Goal: Communication & Community: Ask a question

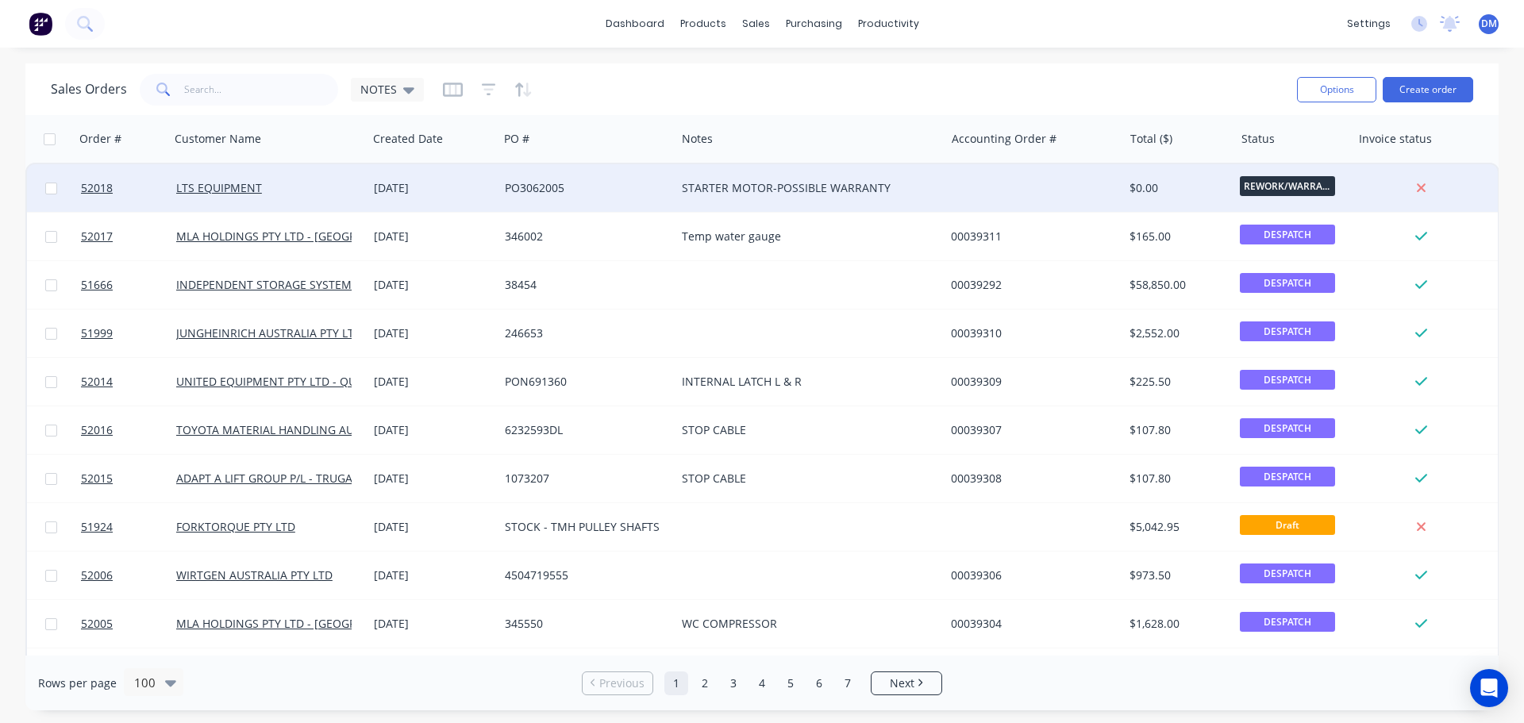
click at [708, 189] on div "STARTER MOTOR-POSSIBLE WARRANTY" at bounding box center [804, 188] width 244 height 16
click at [548, 179] on div "PO3062005" at bounding box center [587, 188] width 177 height 48
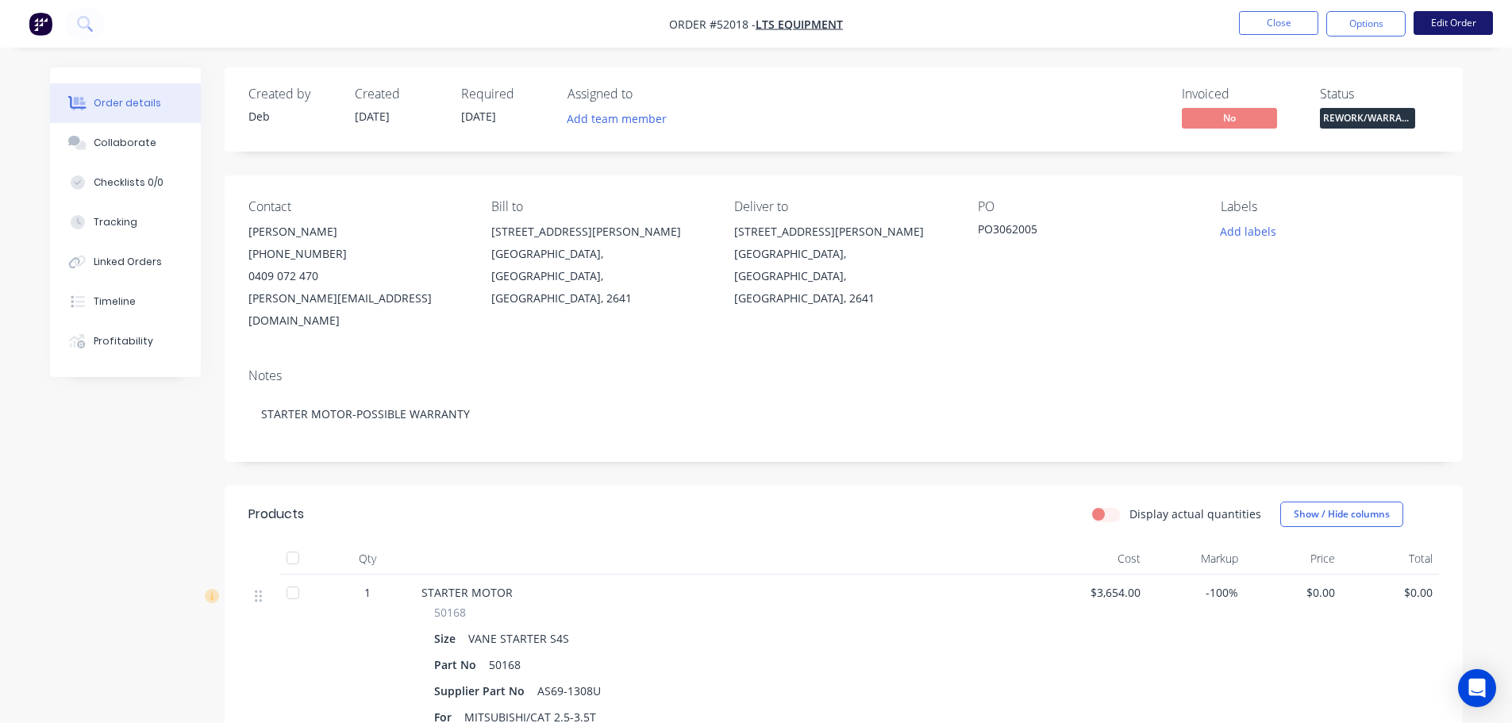
click at [1440, 21] on button "Edit Order" at bounding box center [1453, 23] width 79 height 24
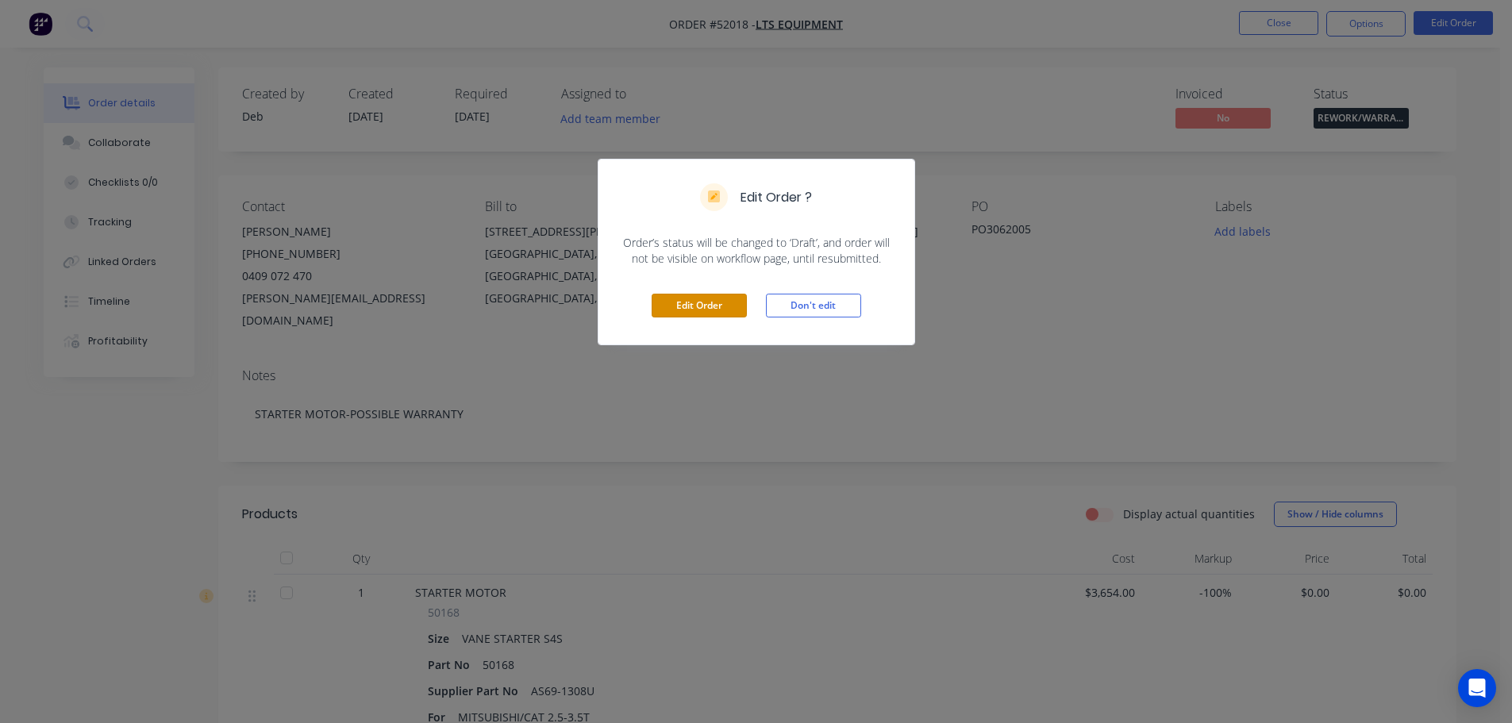
drag, startPoint x: 718, startPoint y: 306, endPoint x: 633, endPoint y: 289, distance: 87.5
click at [718, 305] on button "Edit Order" at bounding box center [699, 306] width 95 height 24
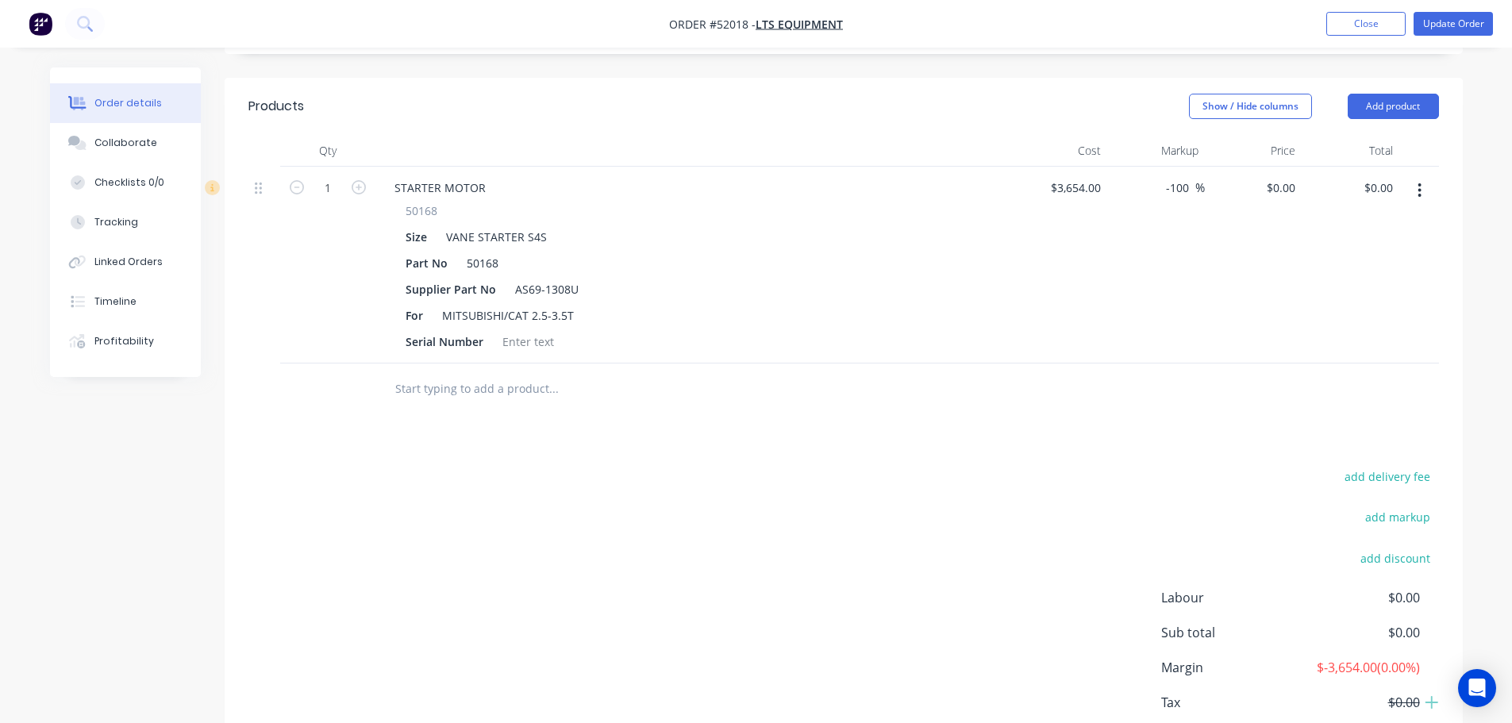
scroll to position [476, 0]
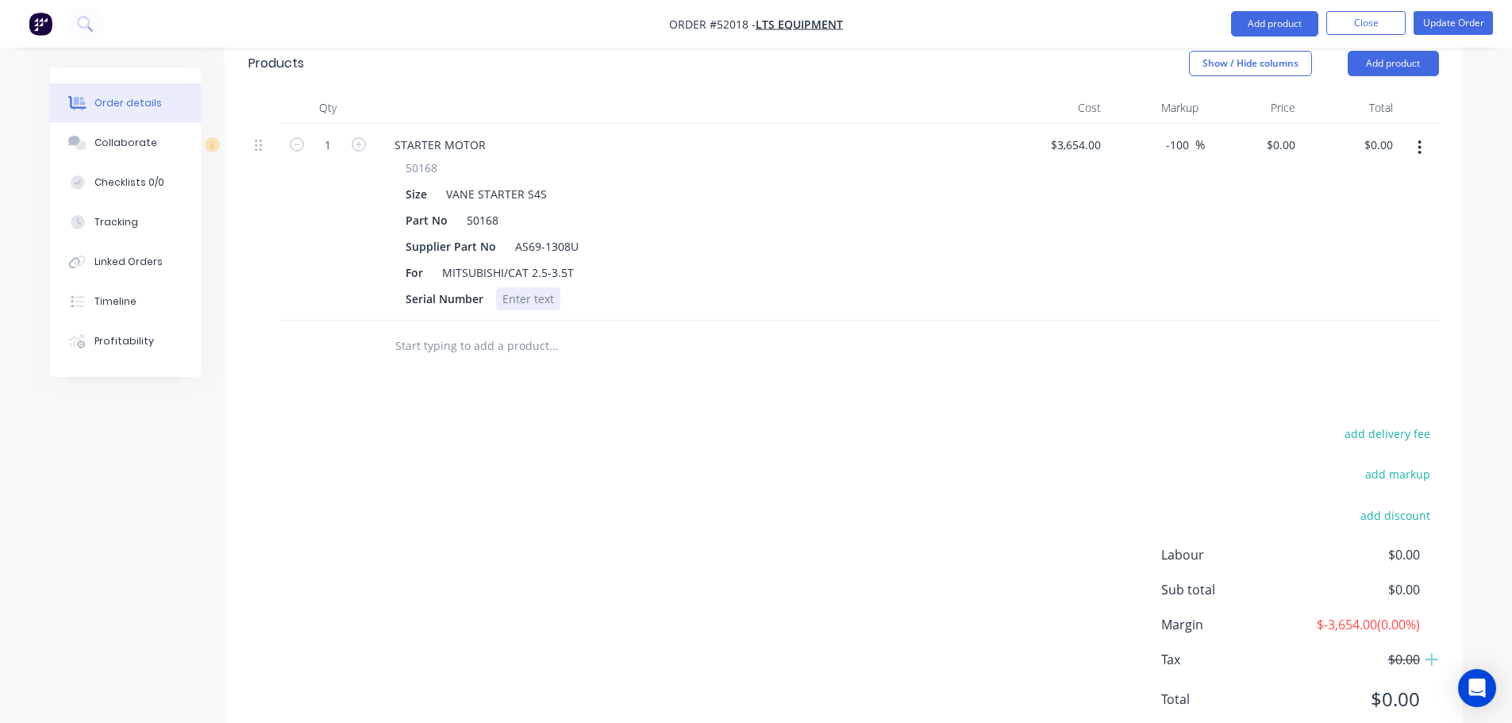
click at [528, 287] on div at bounding box center [528, 298] width 64 height 23
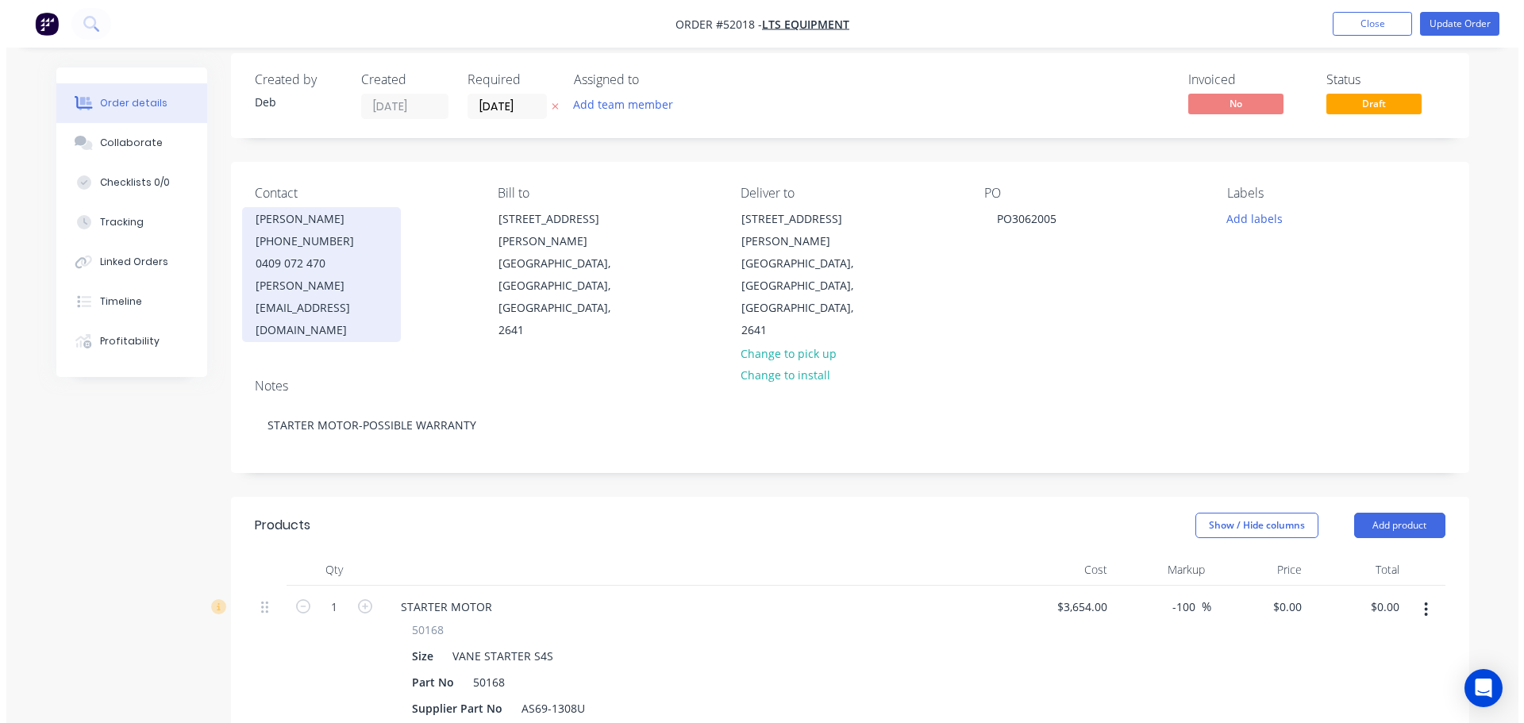
scroll to position [0, 0]
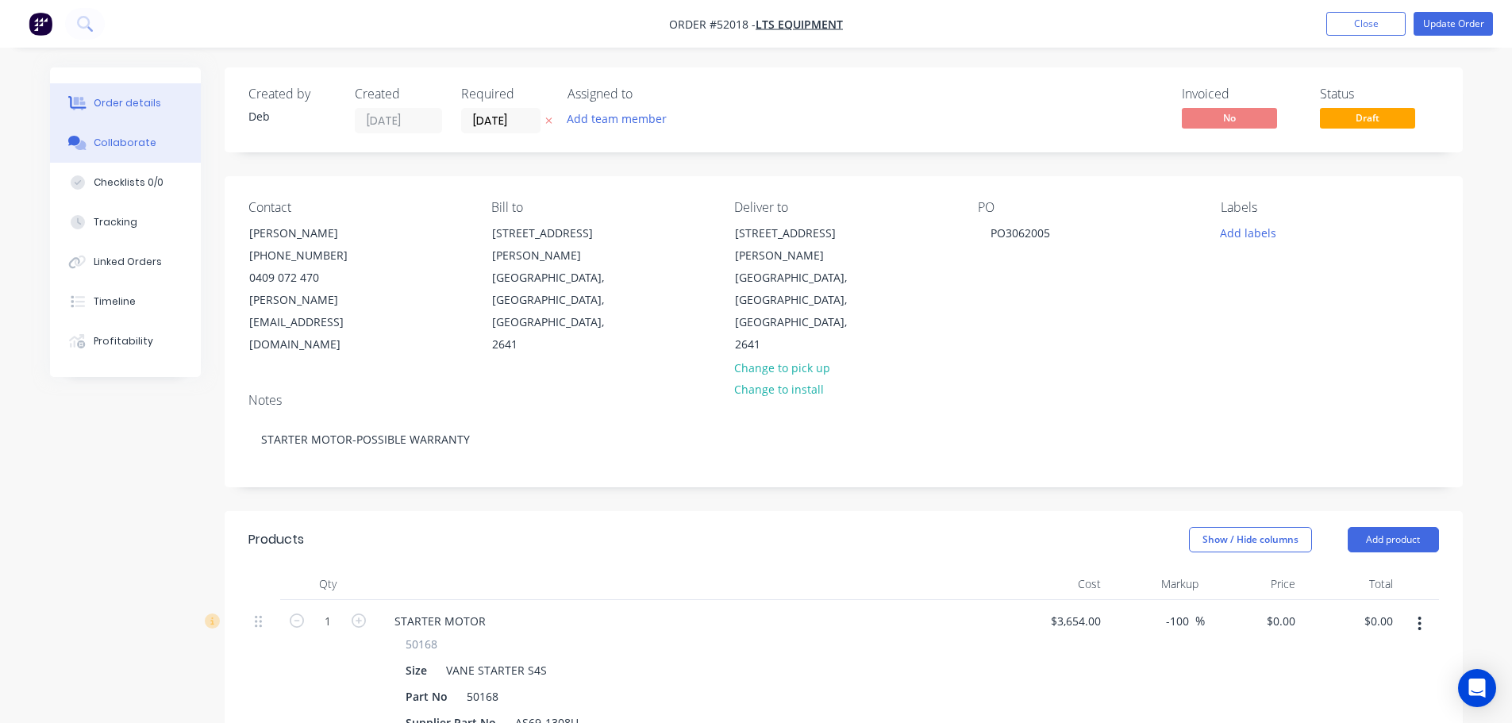
click at [165, 143] on button "Collaborate" at bounding box center [125, 143] width 151 height 40
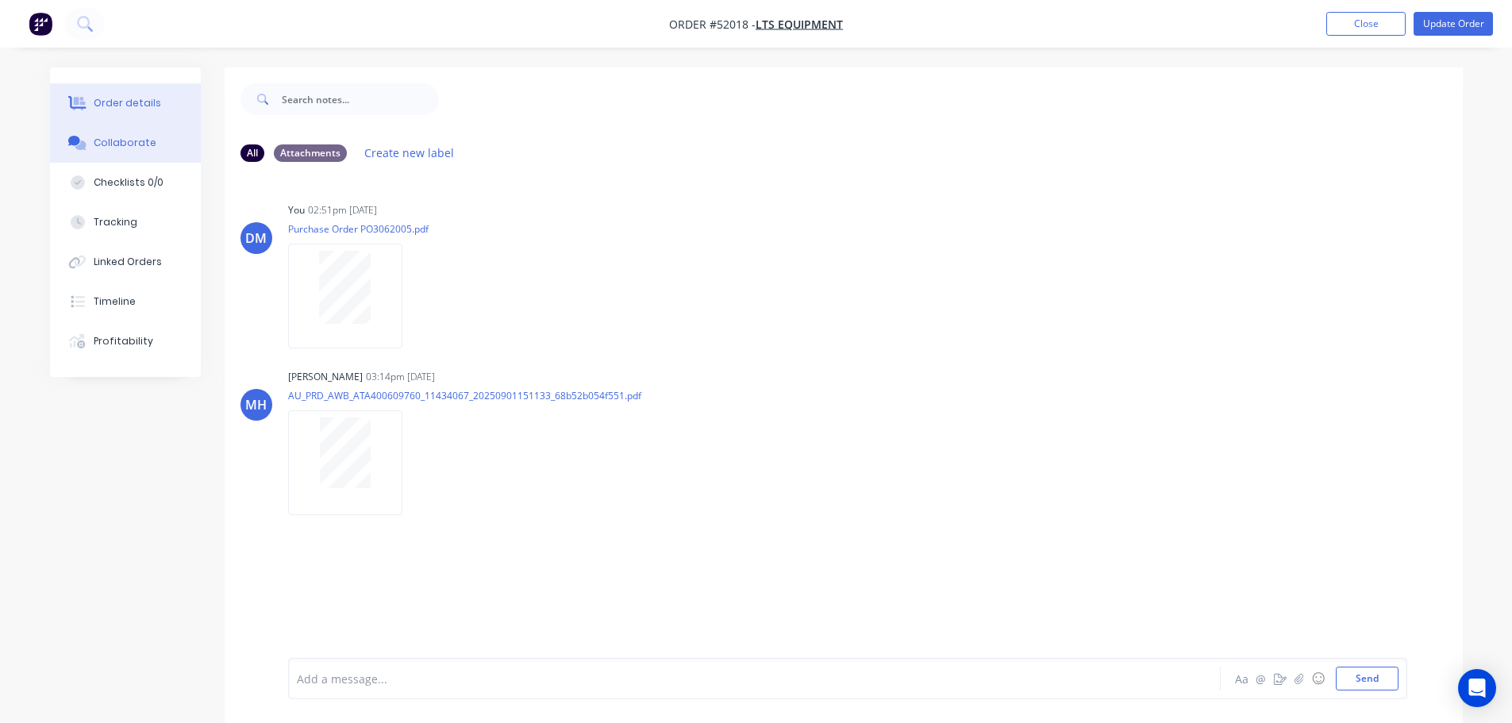
click at [161, 103] on button "Order details" at bounding box center [125, 103] width 151 height 40
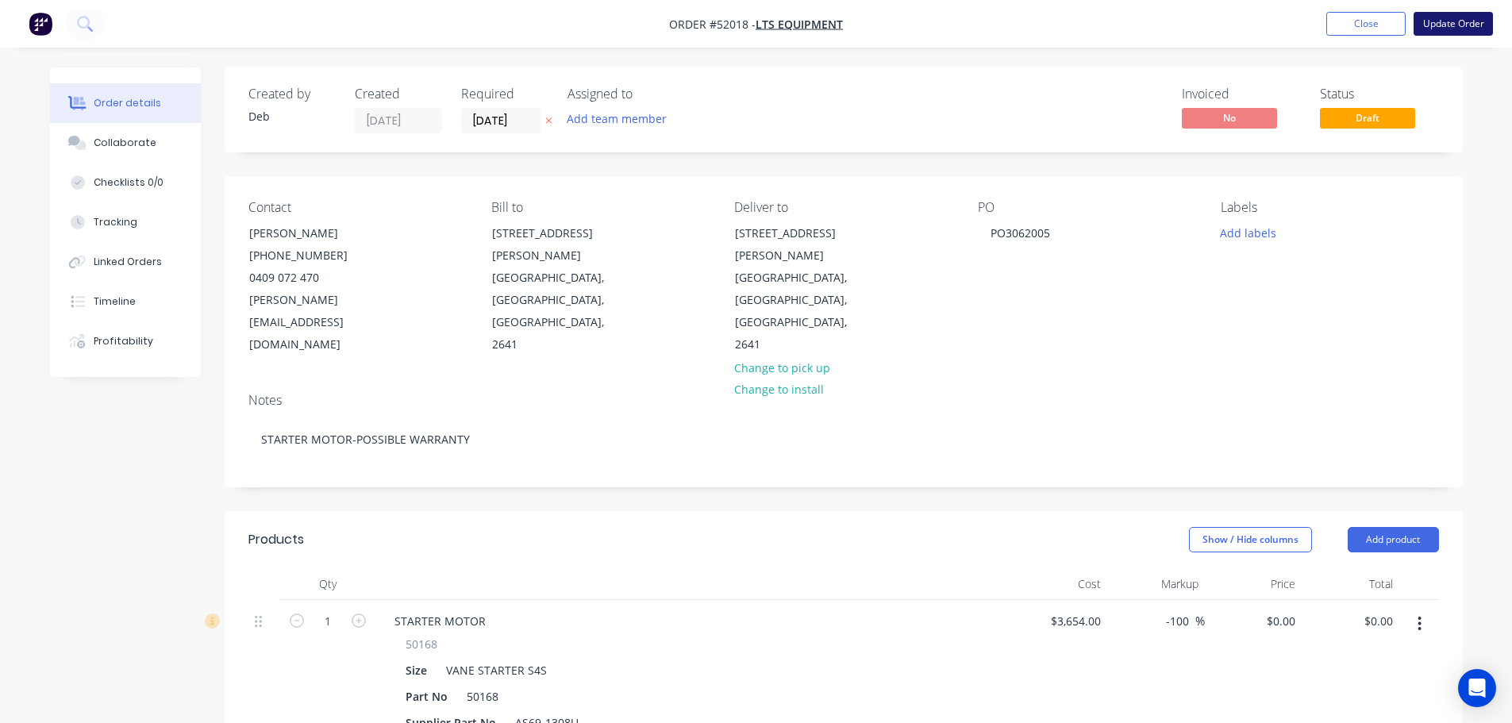
click at [1468, 23] on button "Update Order" at bounding box center [1453, 24] width 79 height 24
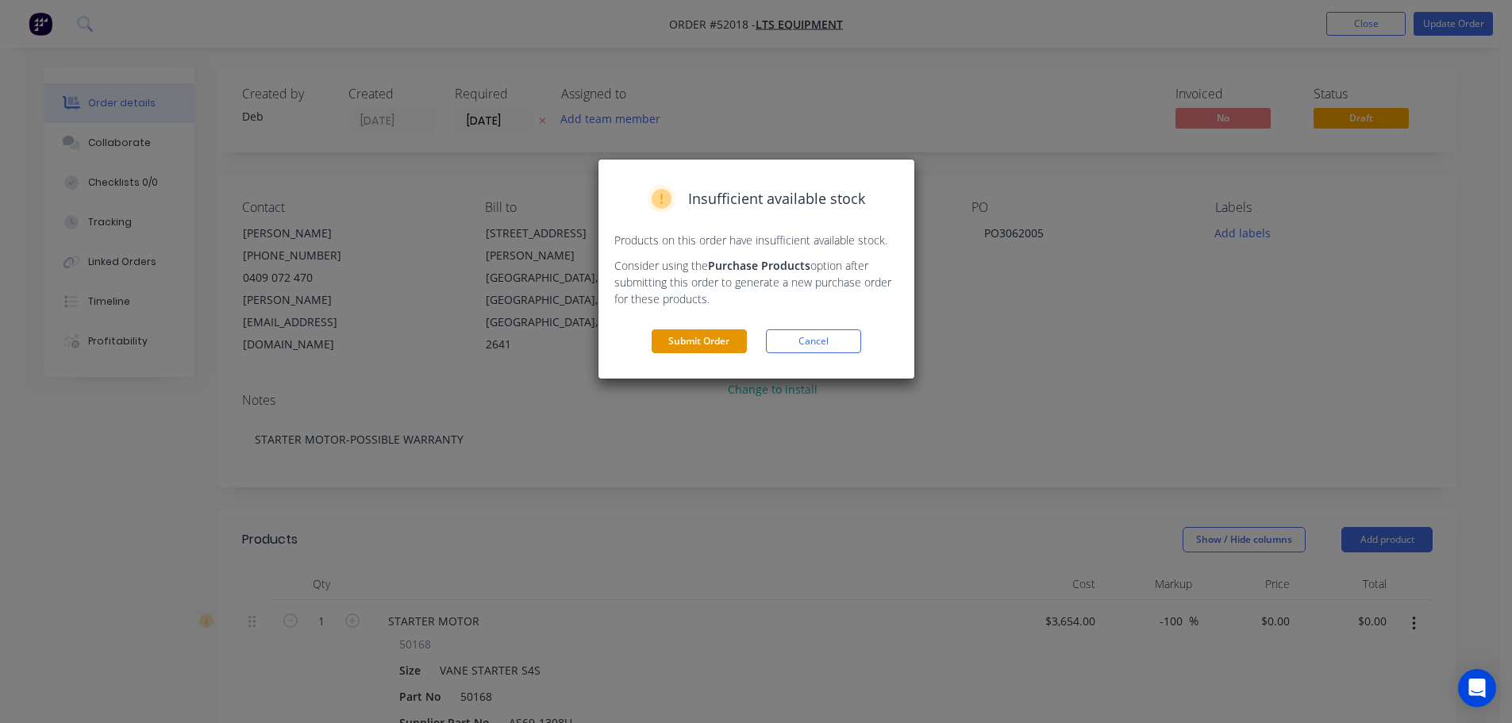
click at [708, 347] on button "Submit Order" at bounding box center [699, 341] width 95 height 24
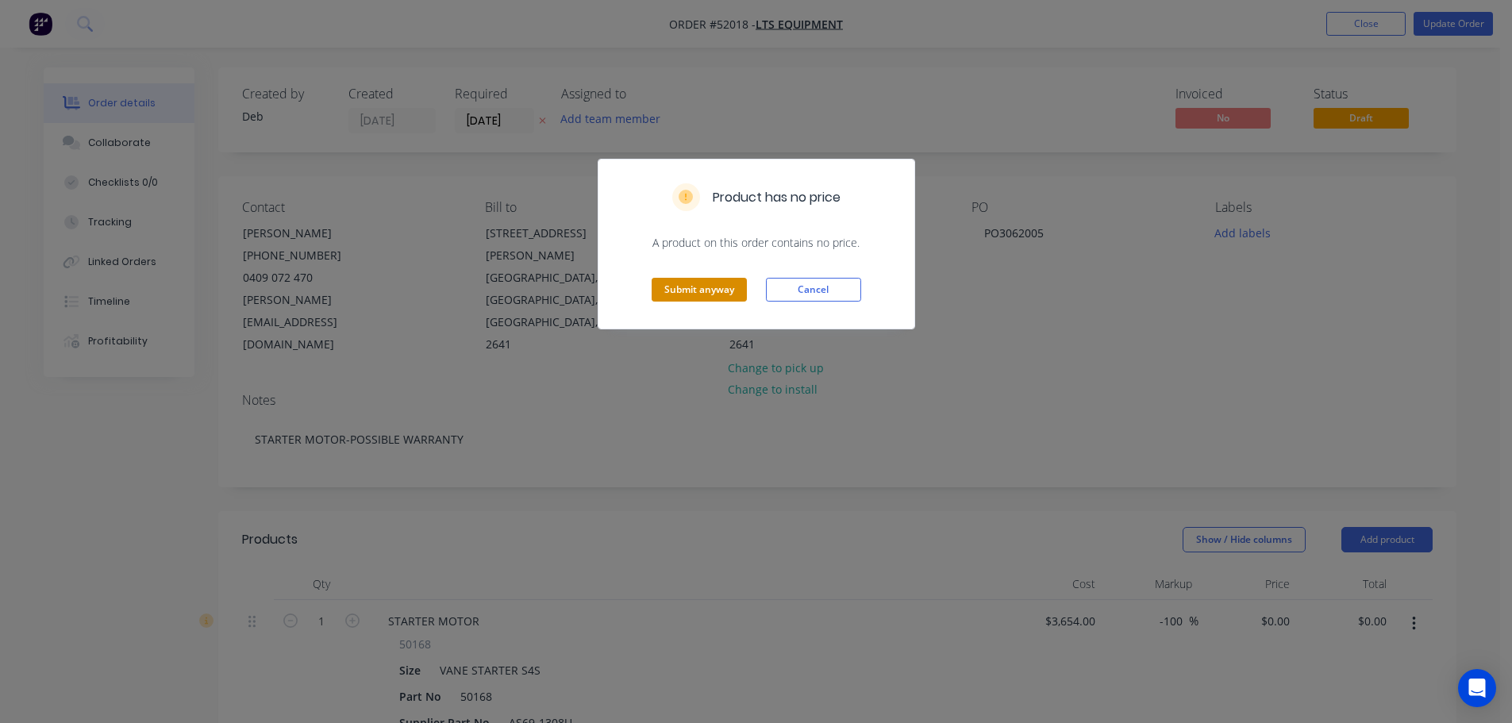
click at [703, 291] on button "Submit anyway" at bounding box center [699, 290] width 95 height 24
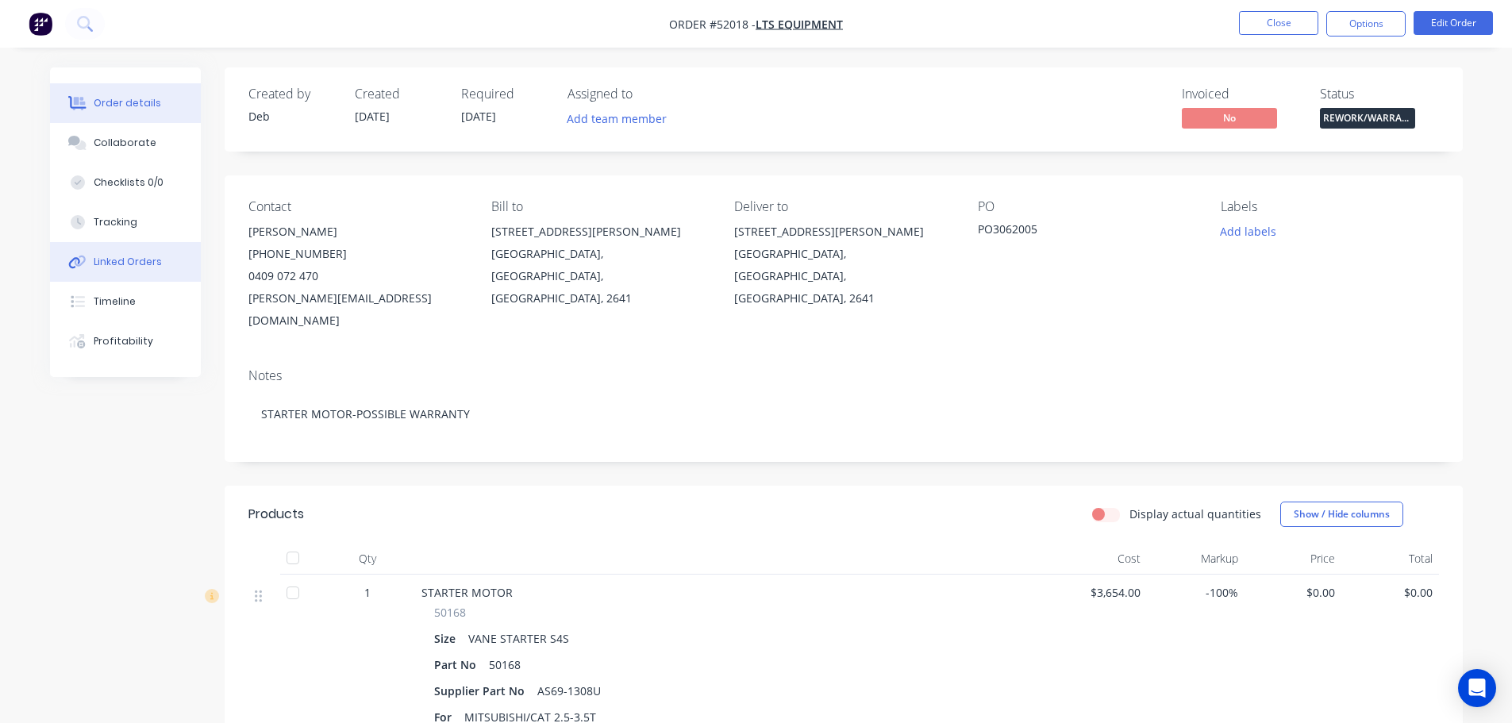
click at [129, 267] on div "Linked Orders" at bounding box center [128, 262] width 68 height 14
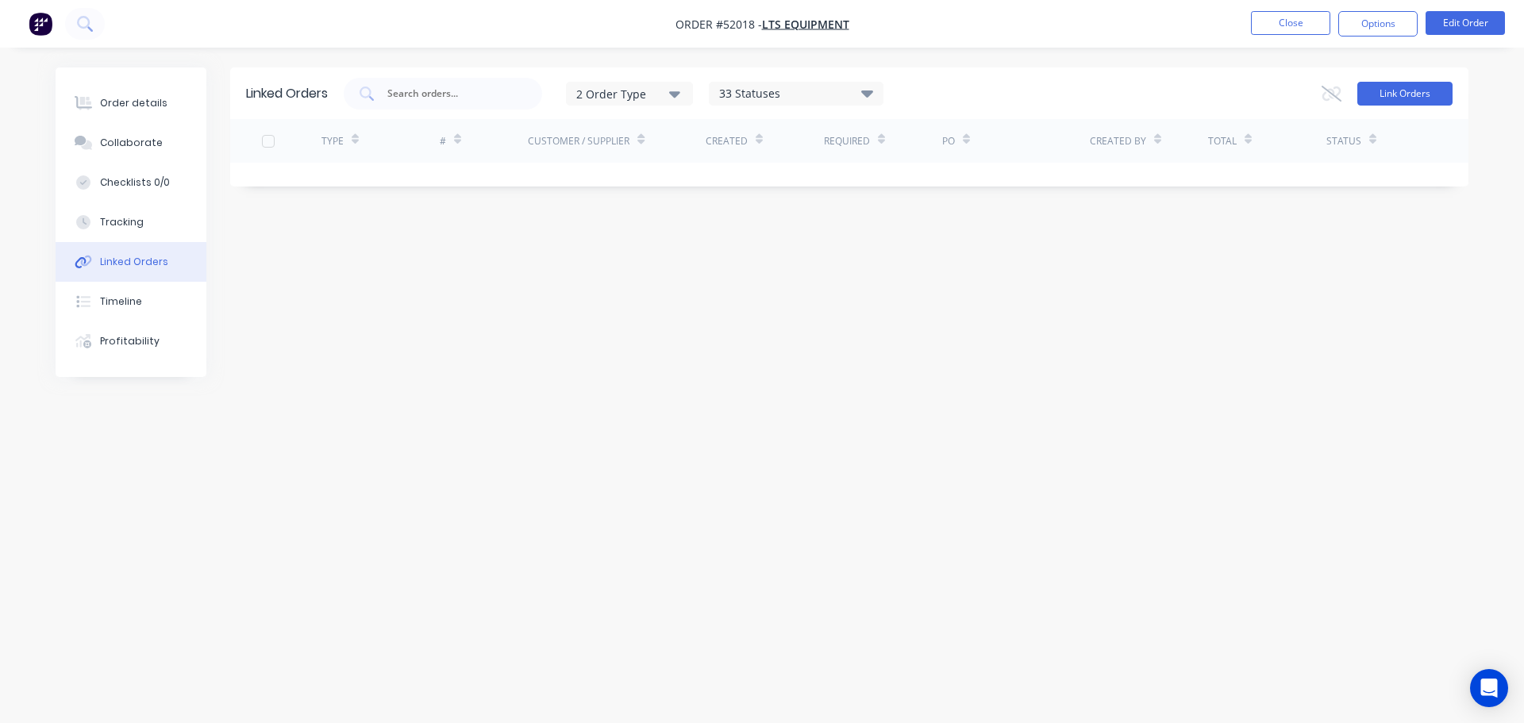
click at [1380, 95] on button "Link Orders" at bounding box center [1404, 94] width 95 height 24
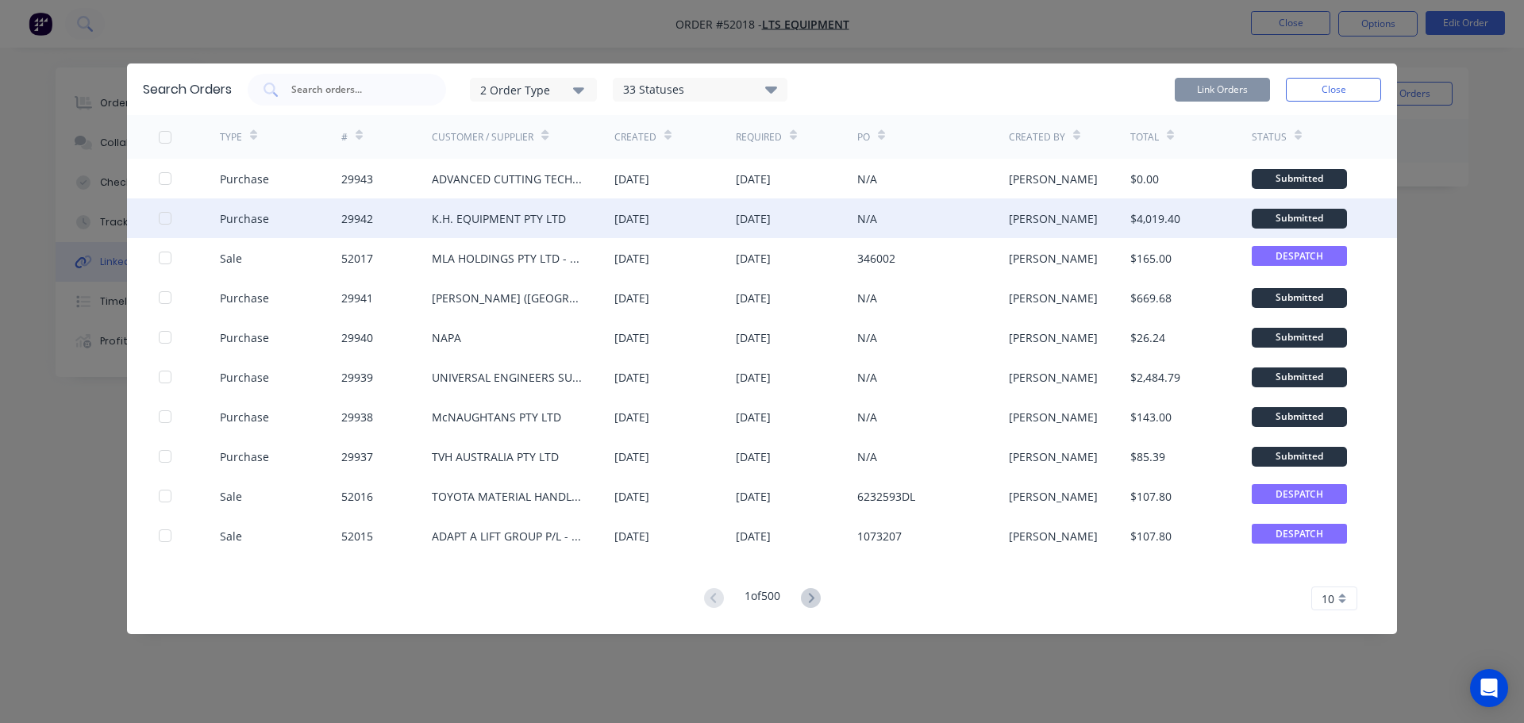
click at [164, 220] on div at bounding box center [165, 218] width 32 height 32
click at [1235, 87] on button "Link Orders" at bounding box center [1222, 90] width 95 height 24
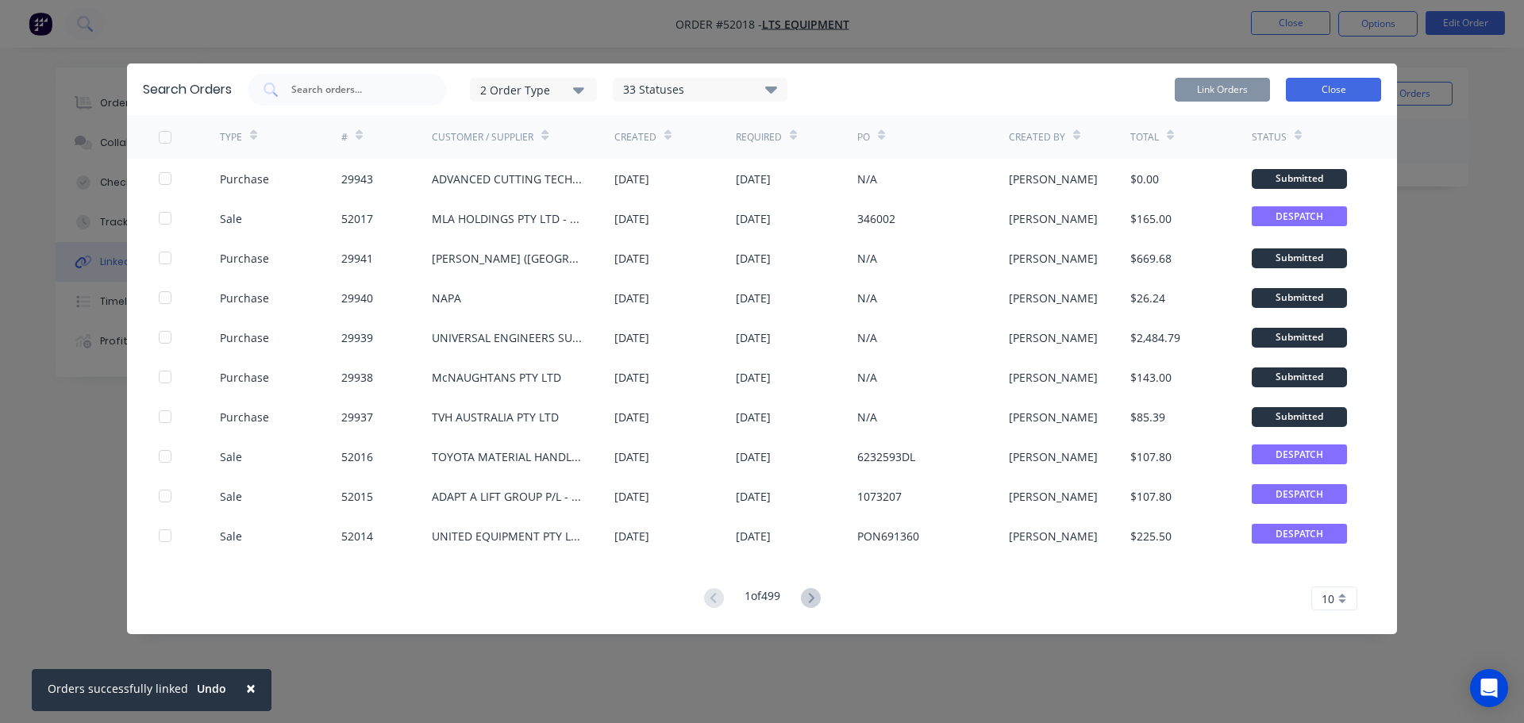
click at [1327, 87] on button "Close" at bounding box center [1333, 90] width 95 height 24
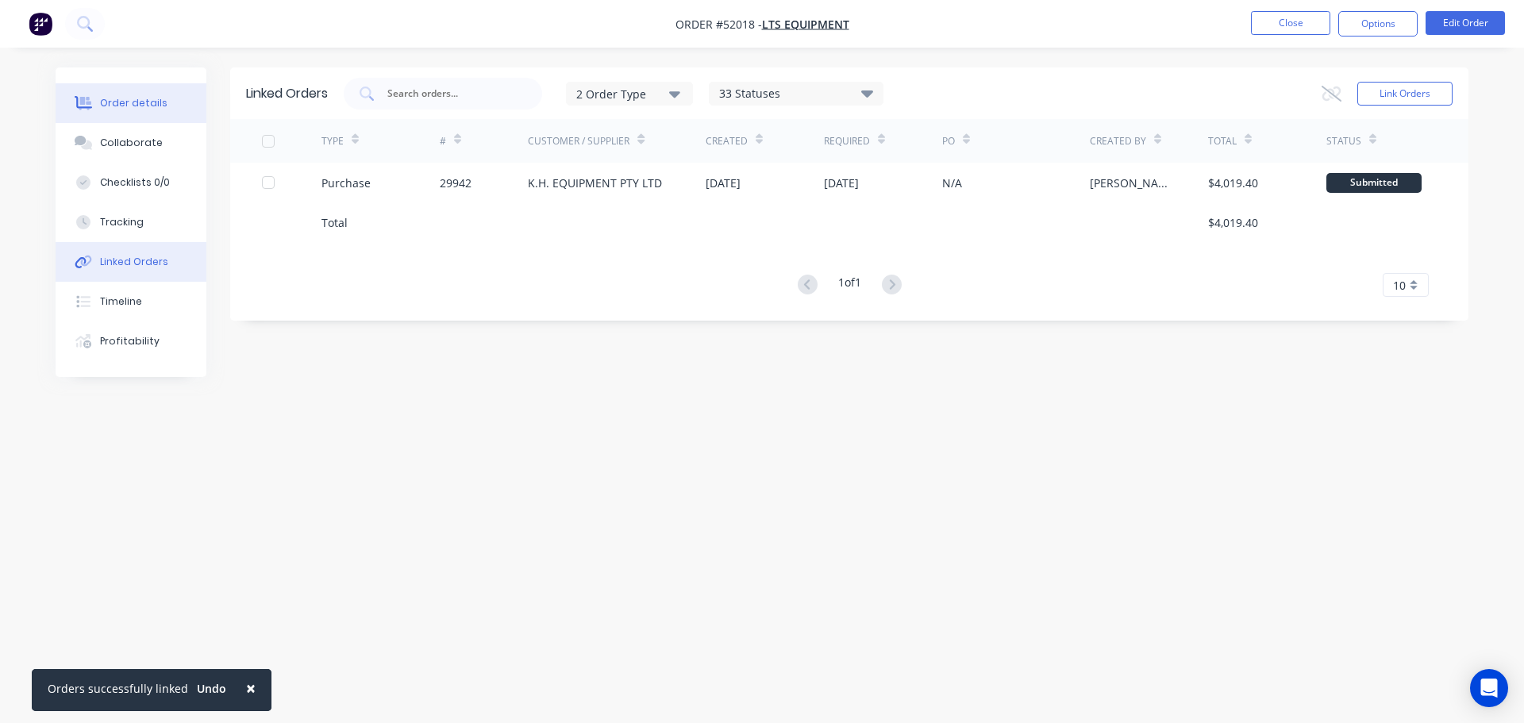
click at [140, 98] on div "Order details" at bounding box center [133, 103] width 67 height 14
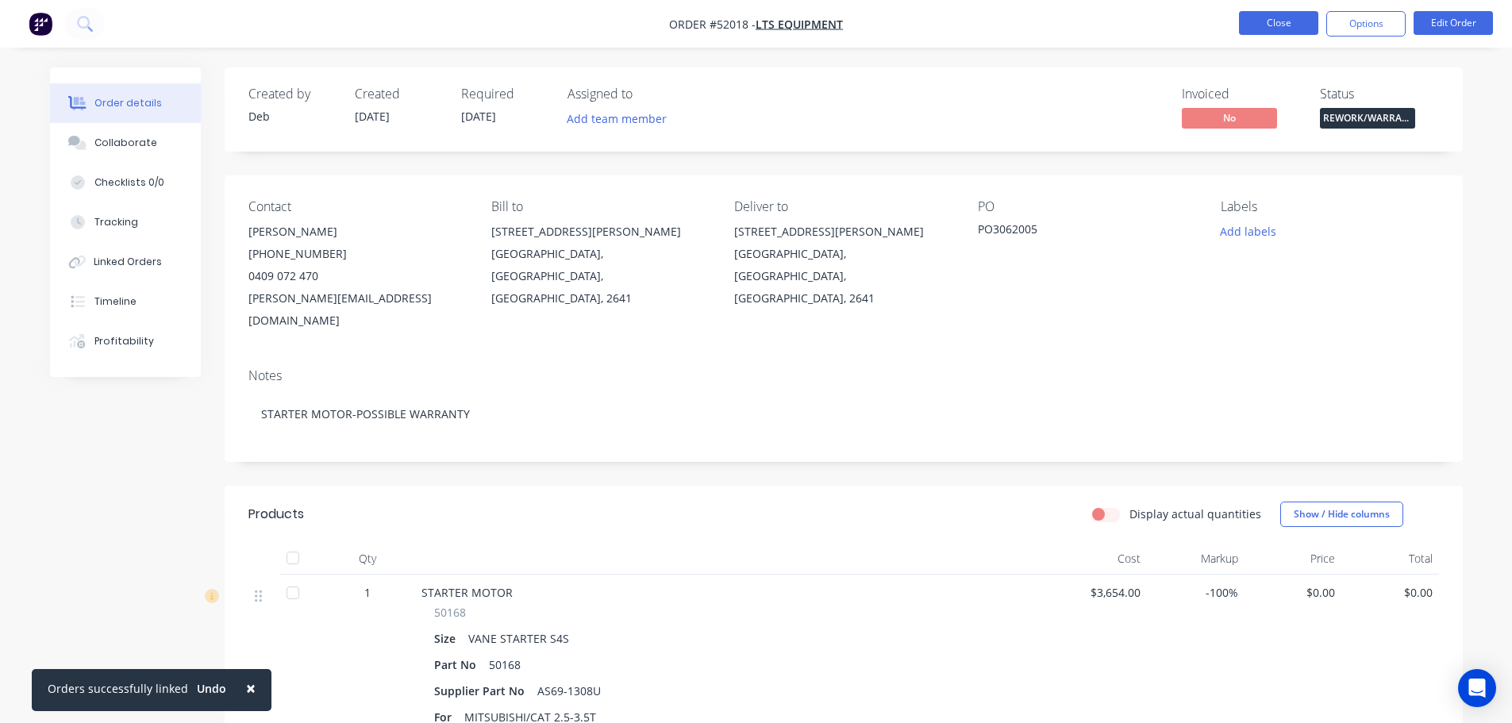
click at [1279, 23] on button "Close" at bounding box center [1278, 23] width 79 height 24
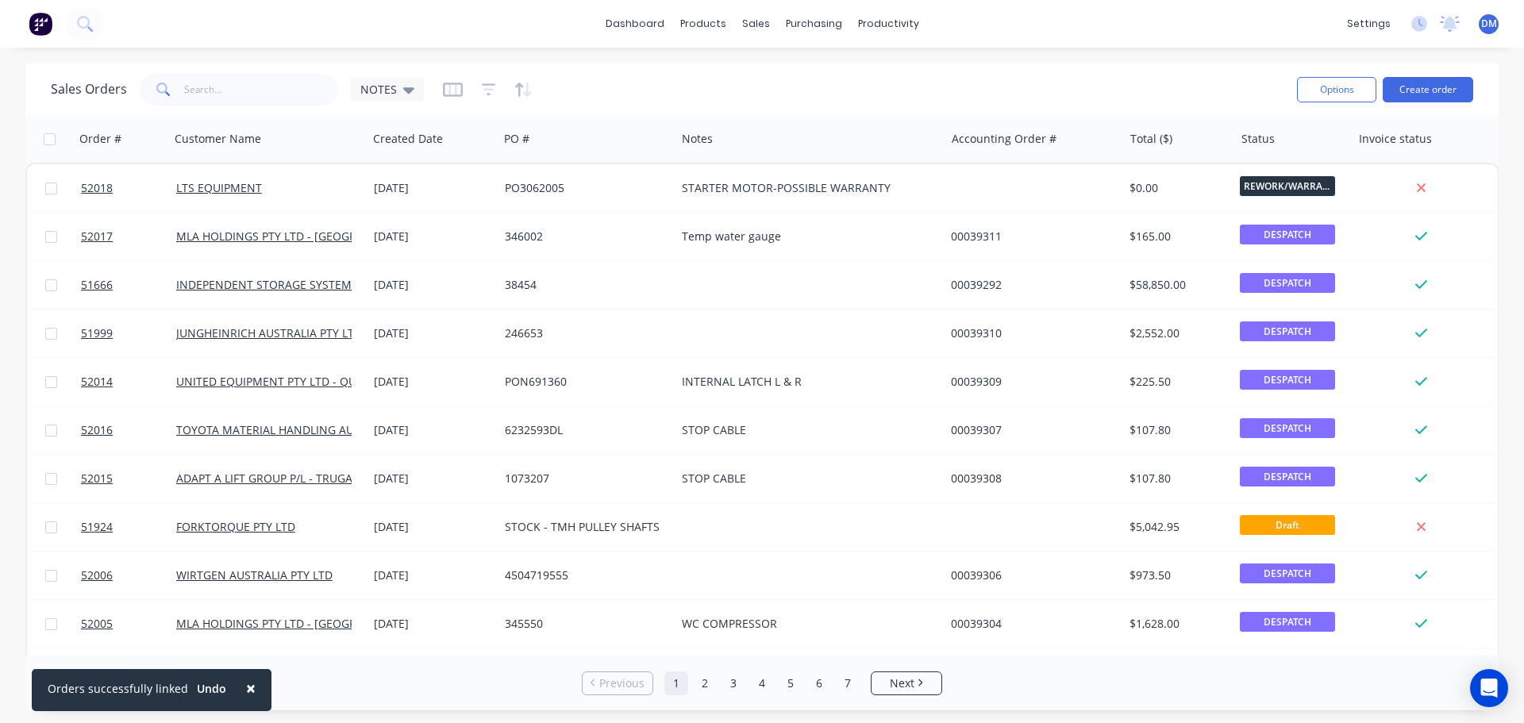
click at [247, 685] on span "×" at bounding box center [251, 688] width 10 height 22
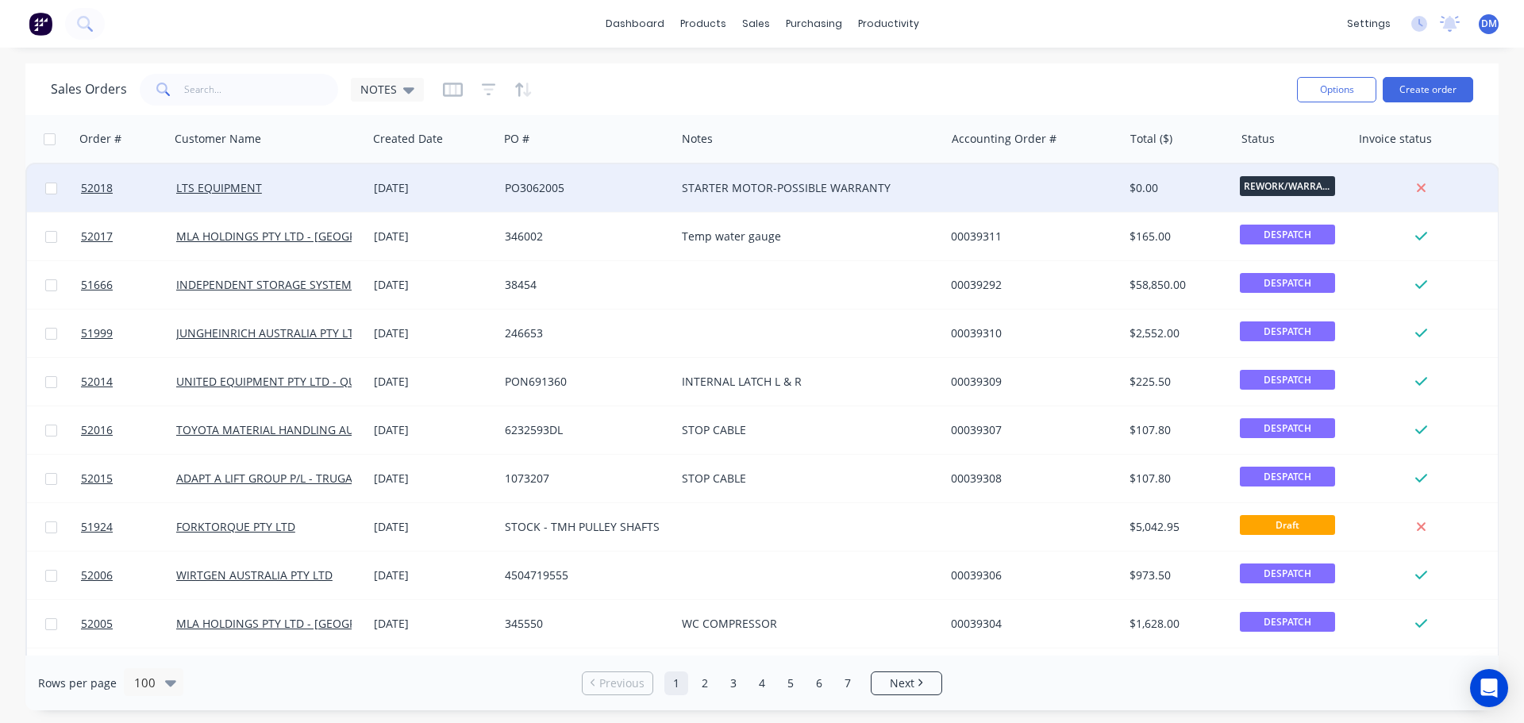
click at [423, 191] on div "[DATE]" at bounding box center [433, 188] width 118 height 16
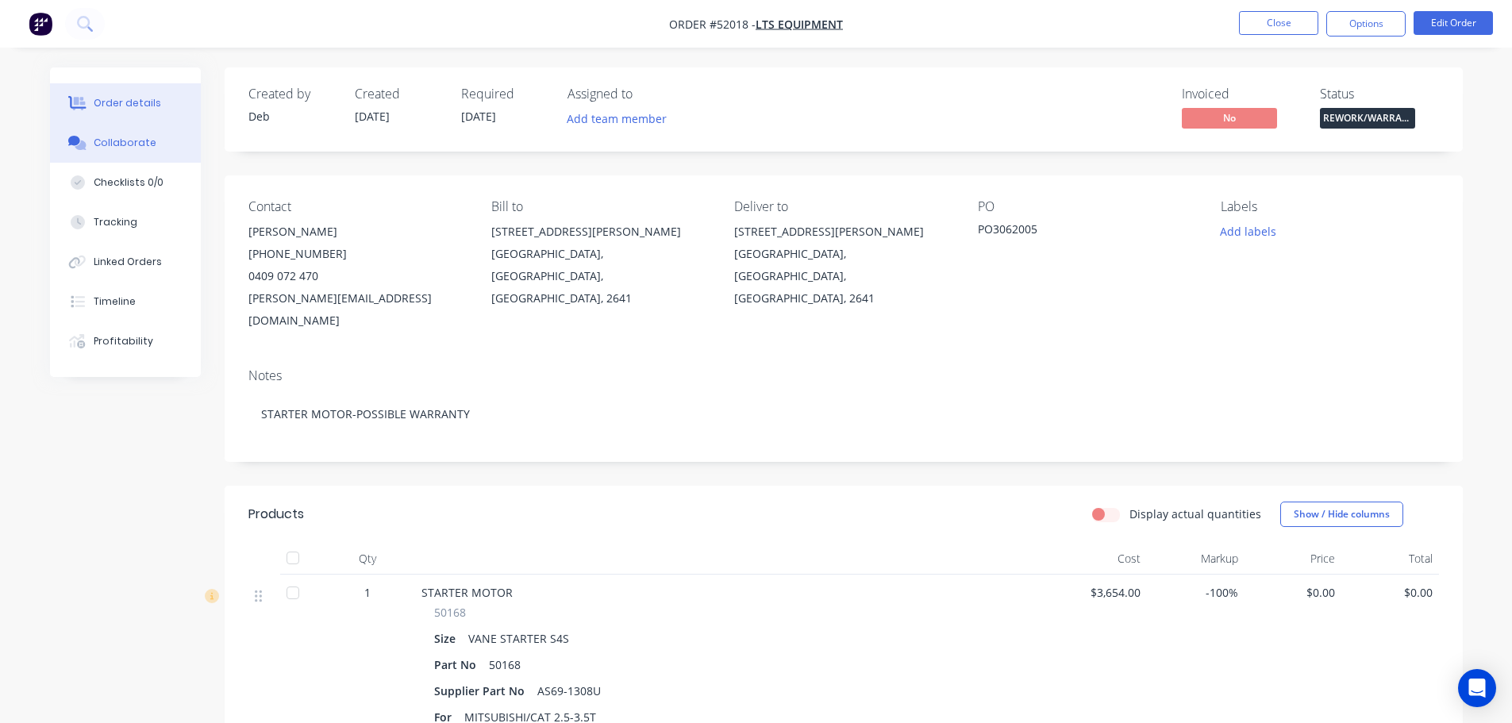
click at [112, 136] on div "Collaborate" at bounding box center [125, 143] width 63 height 14
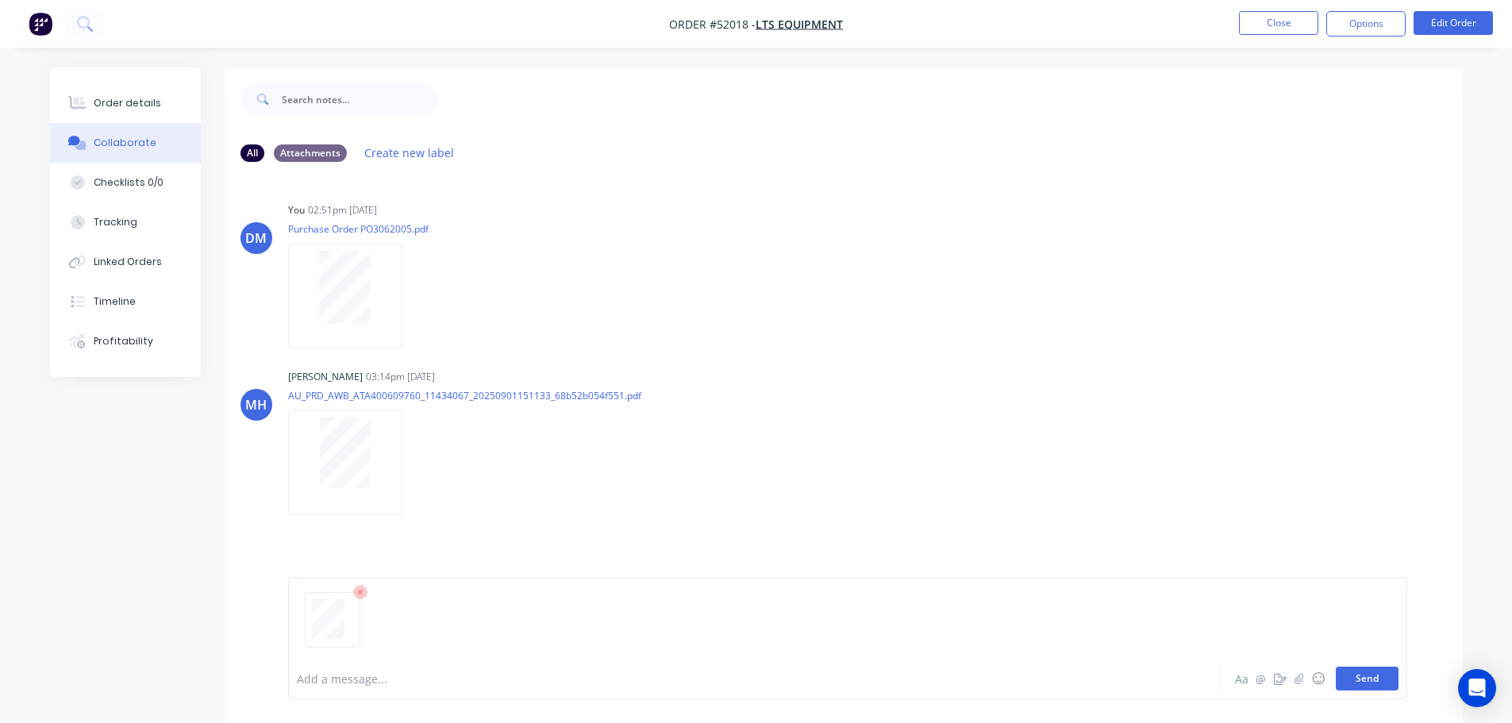
click at [1378, 687] on button "Send" at bounding box center [1367, 679] width 63 height 24
click at [1286, 18] on button "Close" at bounding box center [1278, 23] width 79 height 24
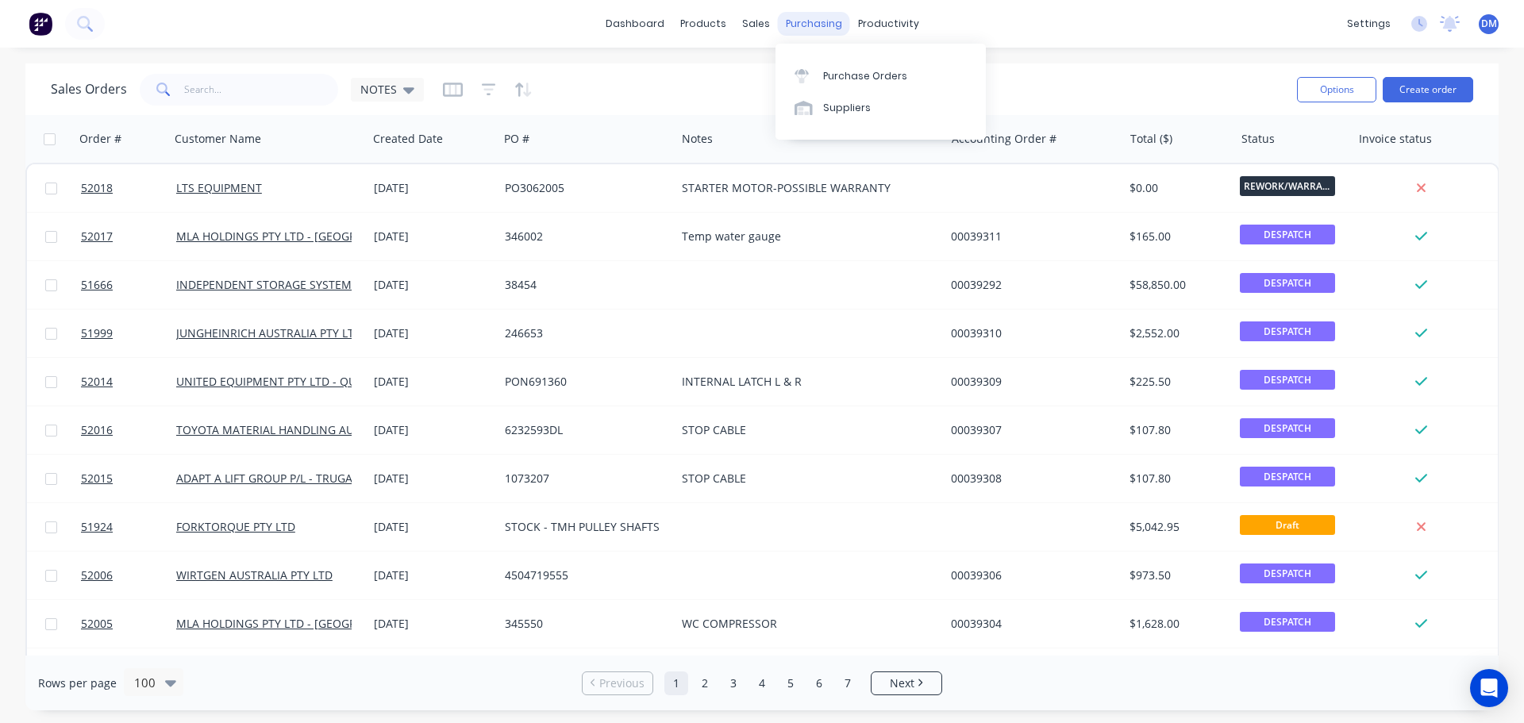
click at [805, 23] on div "purchasing" at bounding box center [814, 24] width 72 height 24
click at [837, 74] on div "Purchase Orders" at bounding box center [865, 76] width 84 height 14
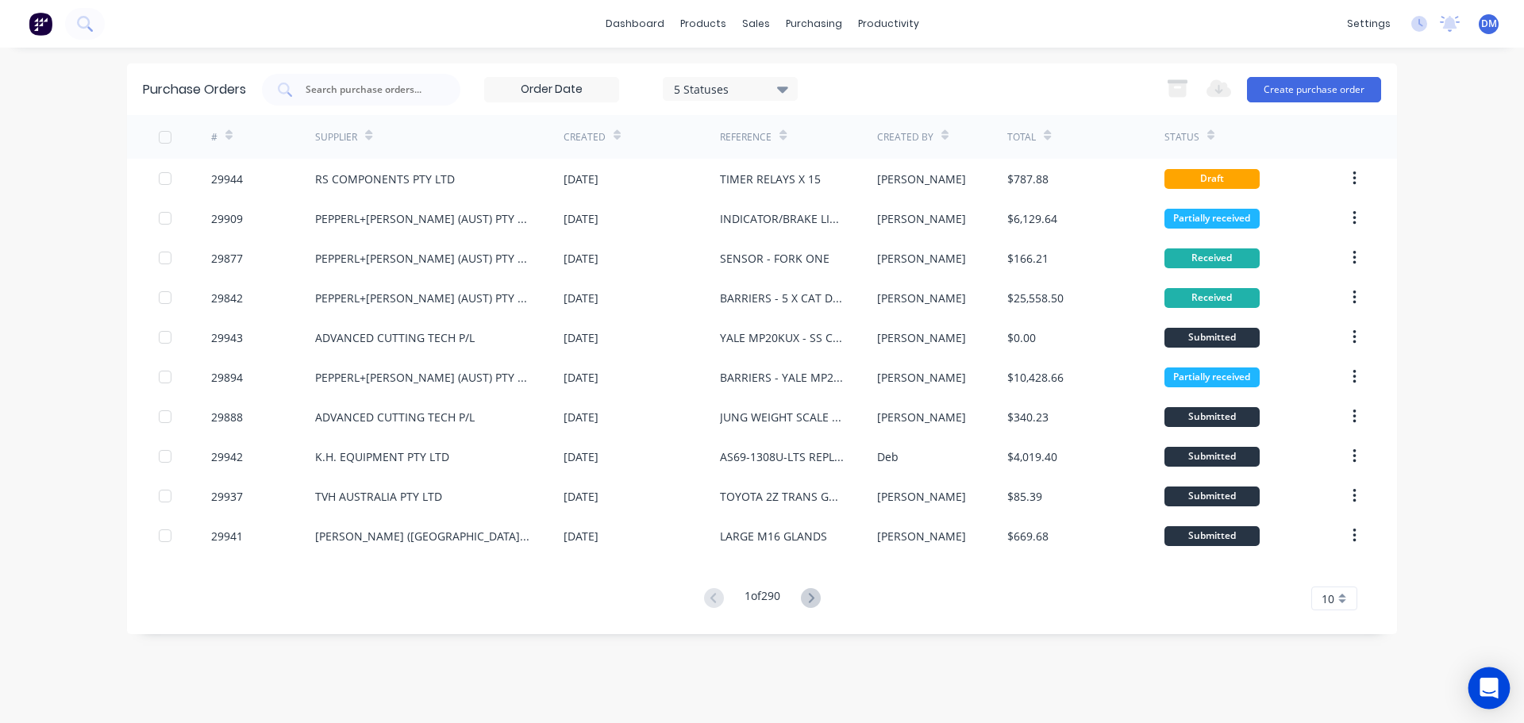
click at [1488, 686] on icon "Open Intercom Messenger" at bounding box center [1489, 688] width 18 height 21
click at [1363, 28] on div "settings" at bounding box center [1369, 24] width 60 height 24
click at [1381, 25] on div "settings" at bounding box center [1369, 24] width 60 height 24
click at [1372, 28] on div "settings" at bounding box center [1369, 24] width 60 height 24
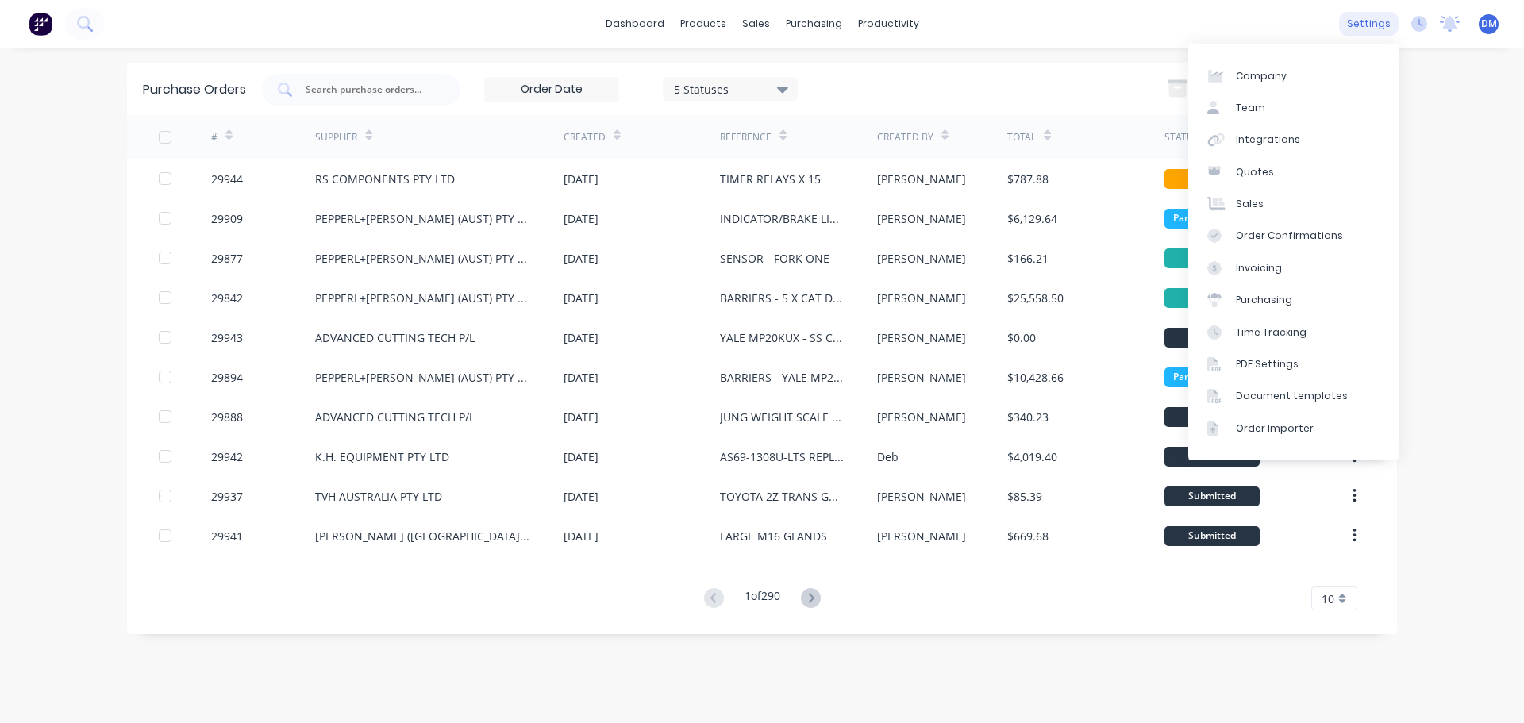
click at [1361, 22] on div "settings" at bounding box center [1369, 24] width 60 height 24
click at [1306, 137] on link "Integrations" at bounding box center [1293, 140] width 210 height 32
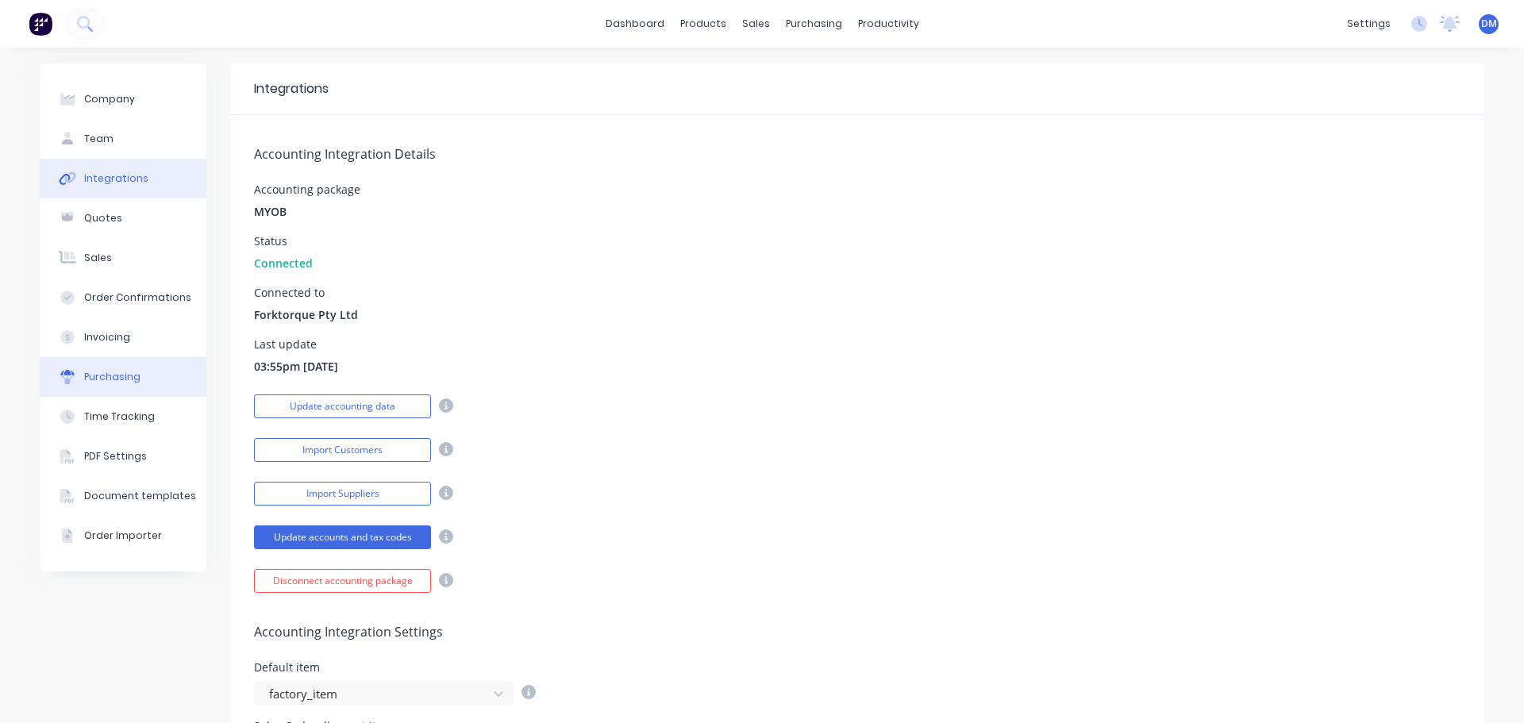
click at [110, 379] on div "Purchasing" at bounding box center [112, 377] width 56 height 14
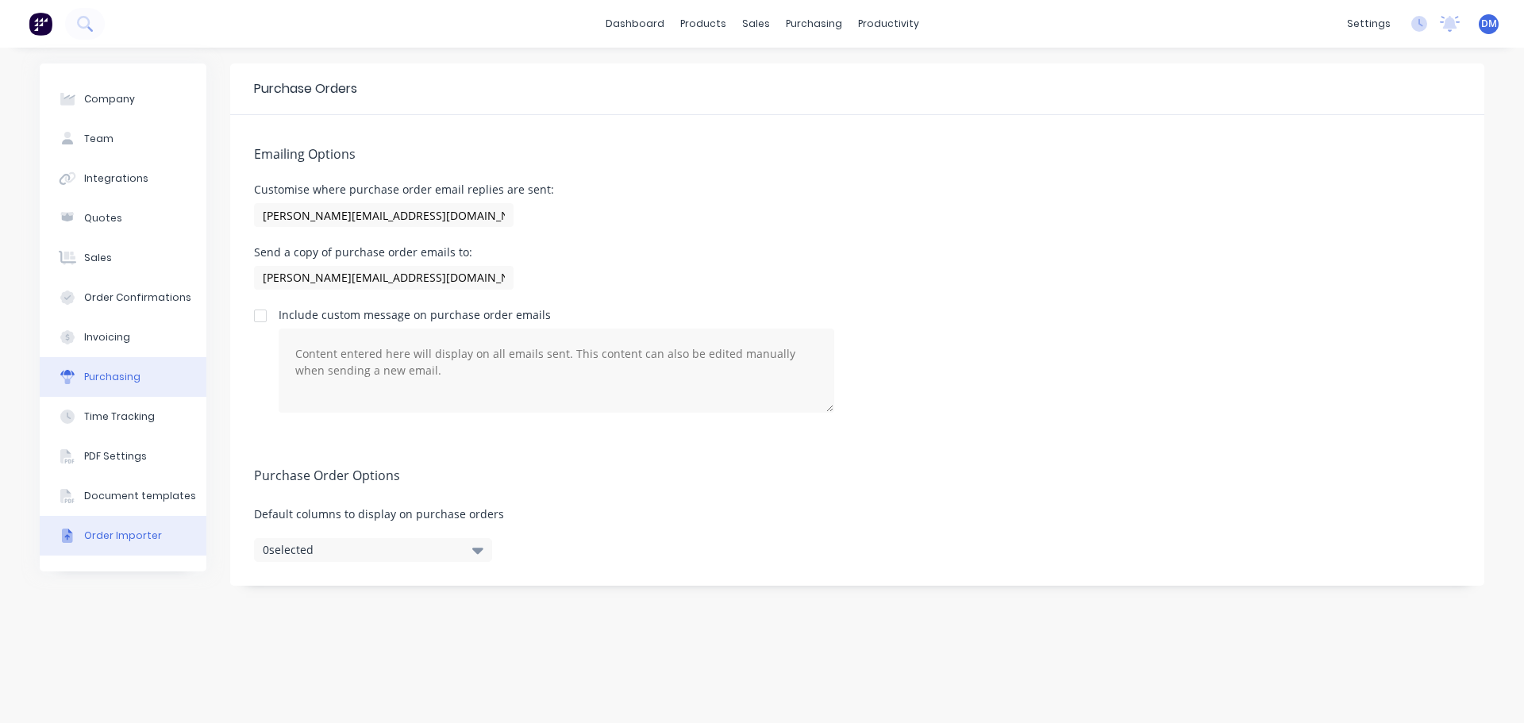
click at [113, 533] on div "Order Importer" at bounding box center [123, 536] width 78 height 14
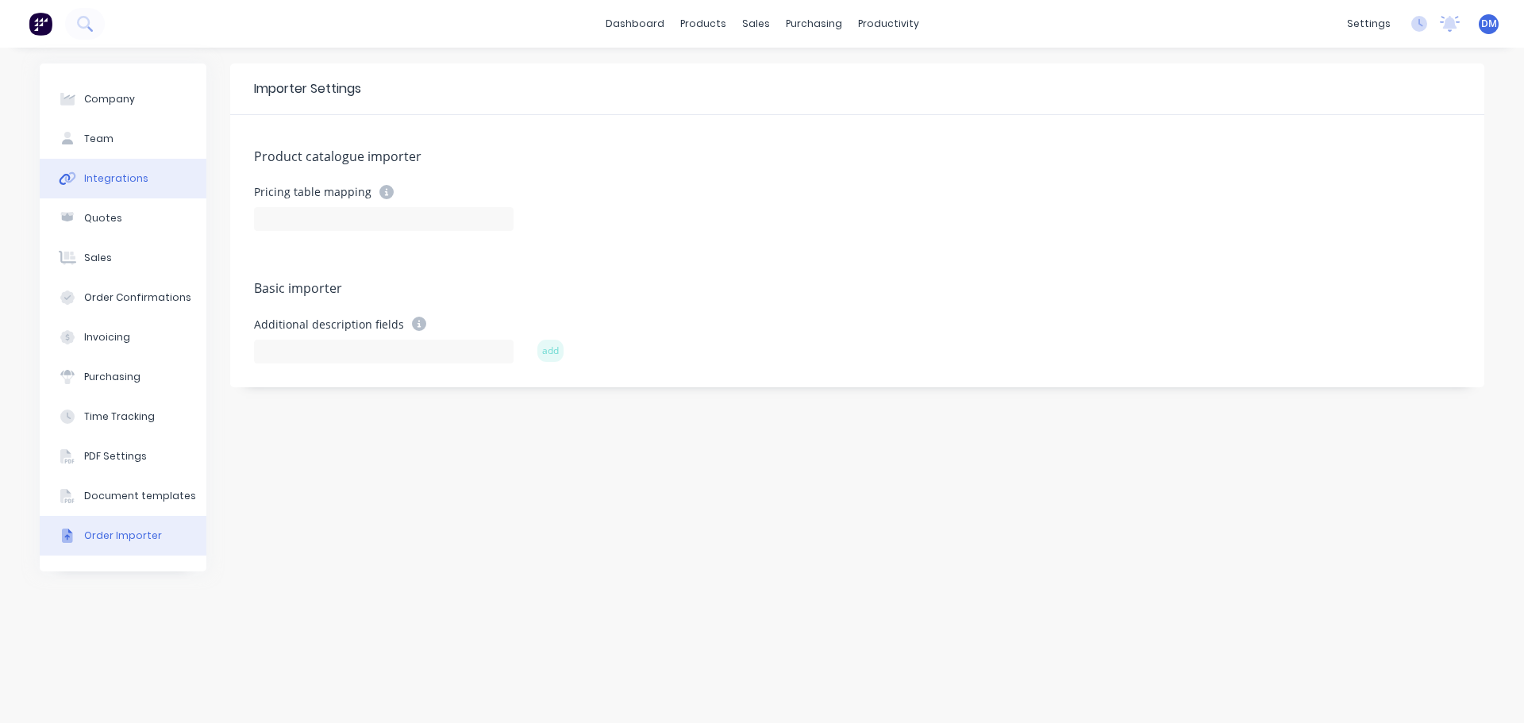
click at [108, 177] on div "Integrations" at bounding box center [116, 178] width 64 height 14
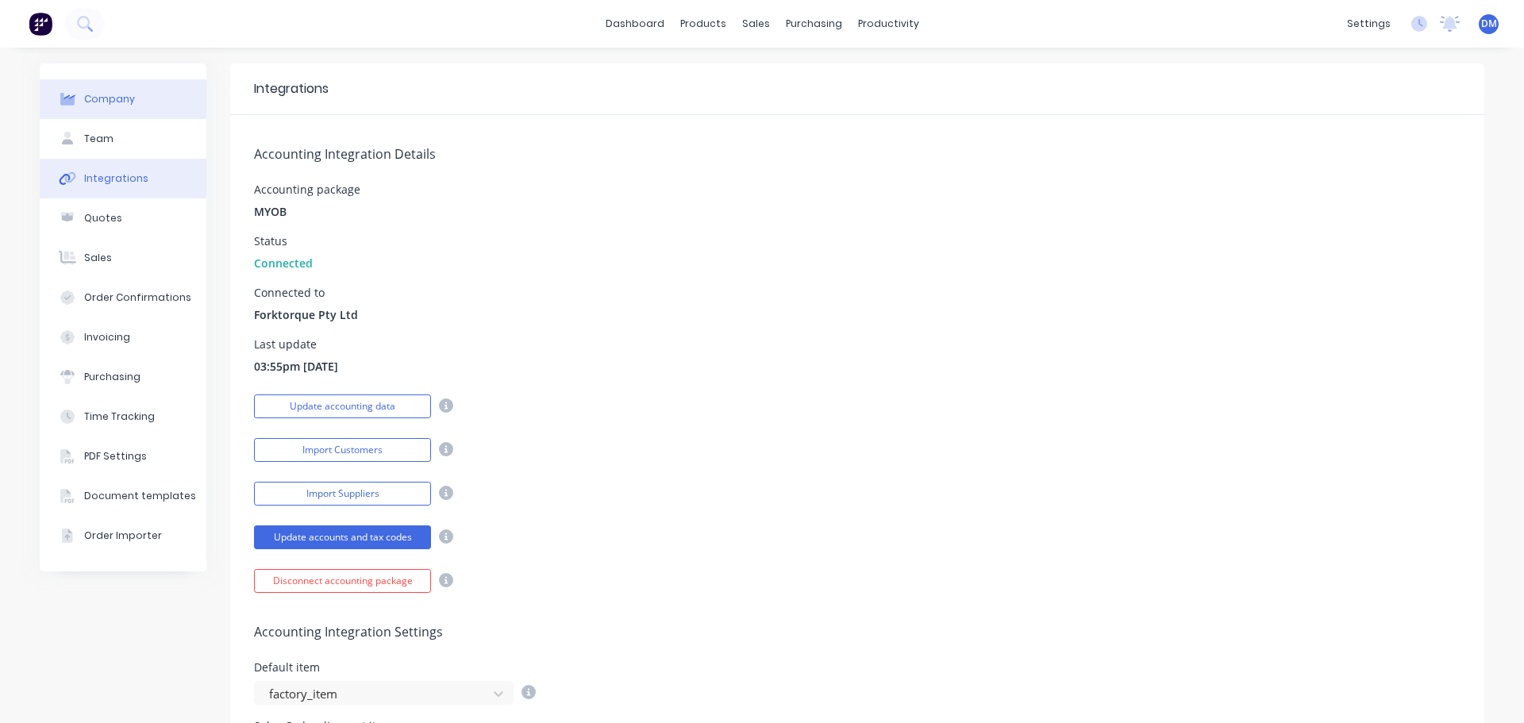
click at [91, 94] on div "Company" at bounding box center [109, 99] width 51 height 14
select select "AU"
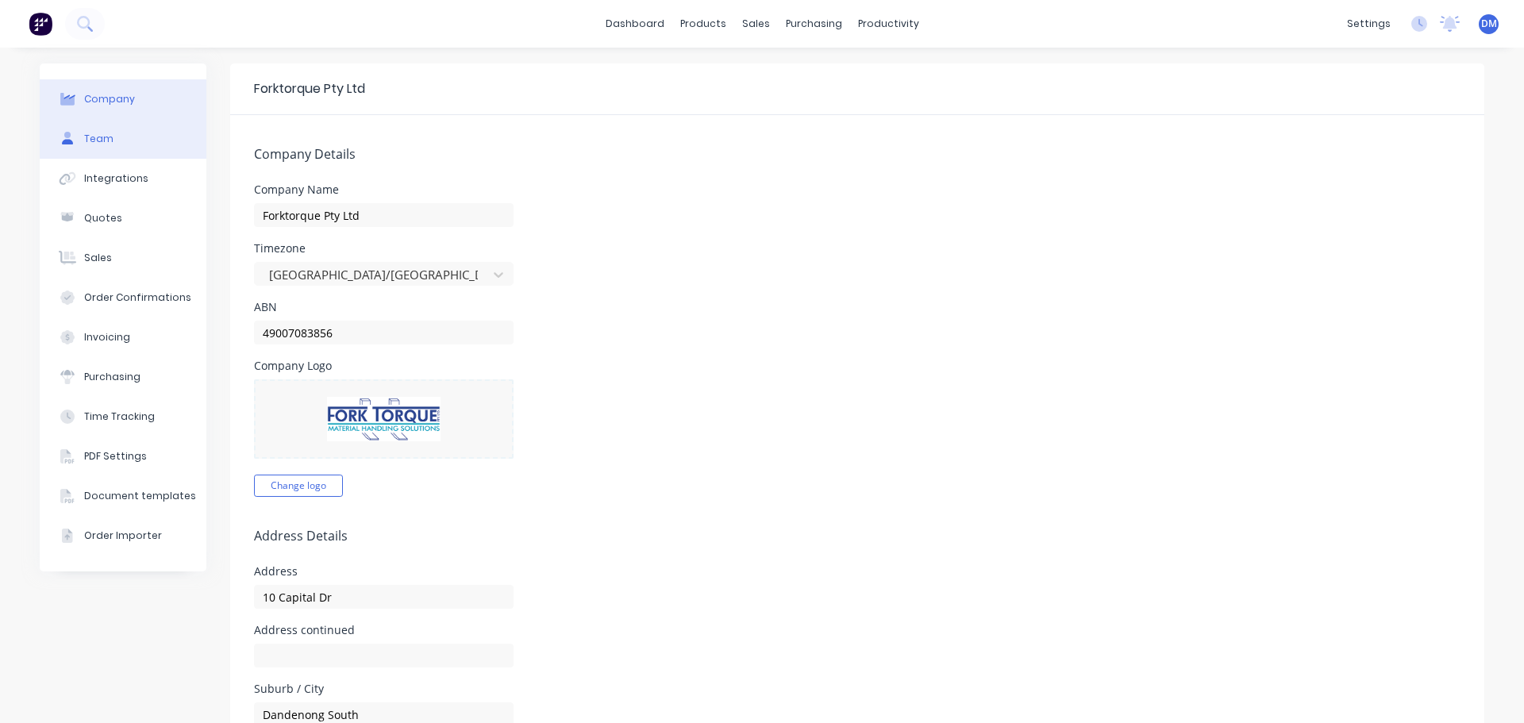
click at [106, 141] on button "Team" at bounding box center [123, 139] width 167 height 40
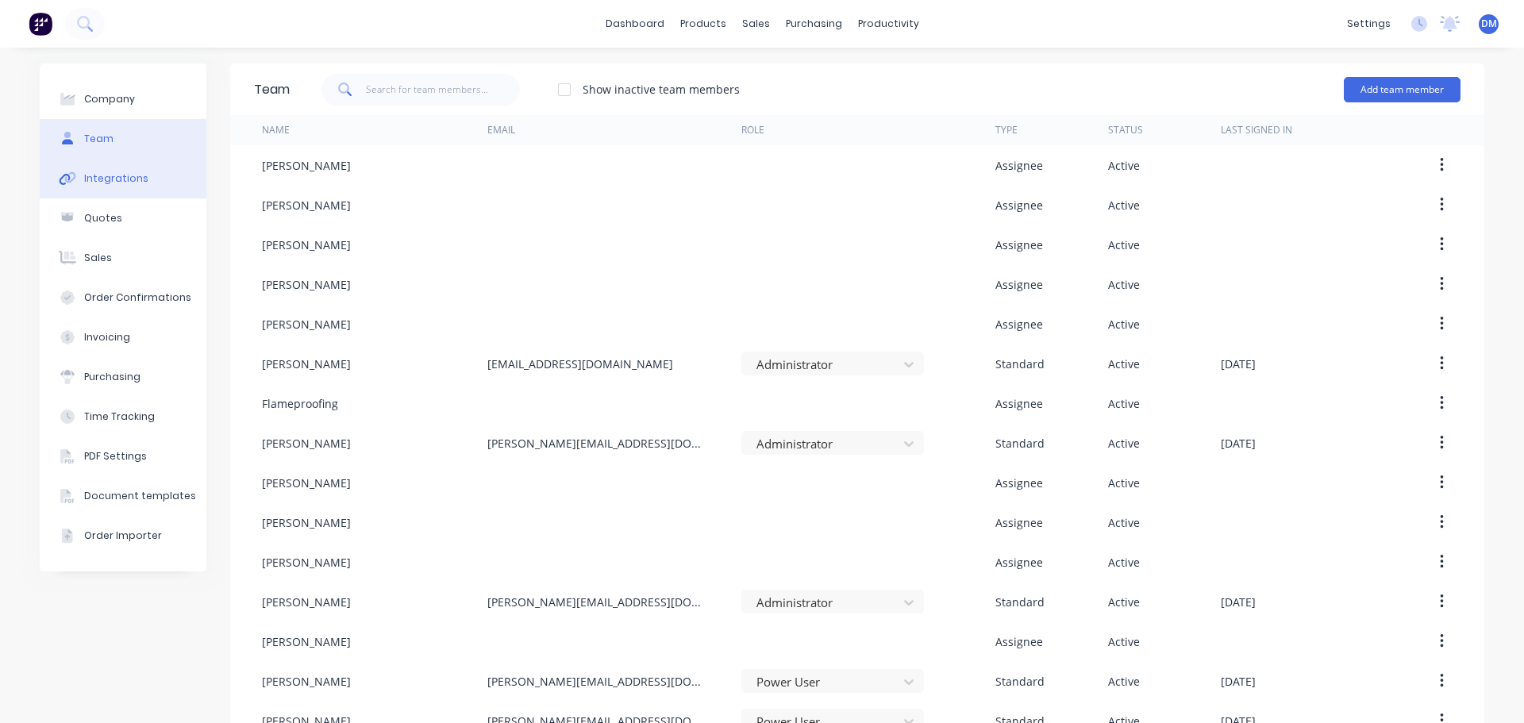
click at [100, 178] on div "Integrations" at bounding box center [116, 178] width 64 height 14
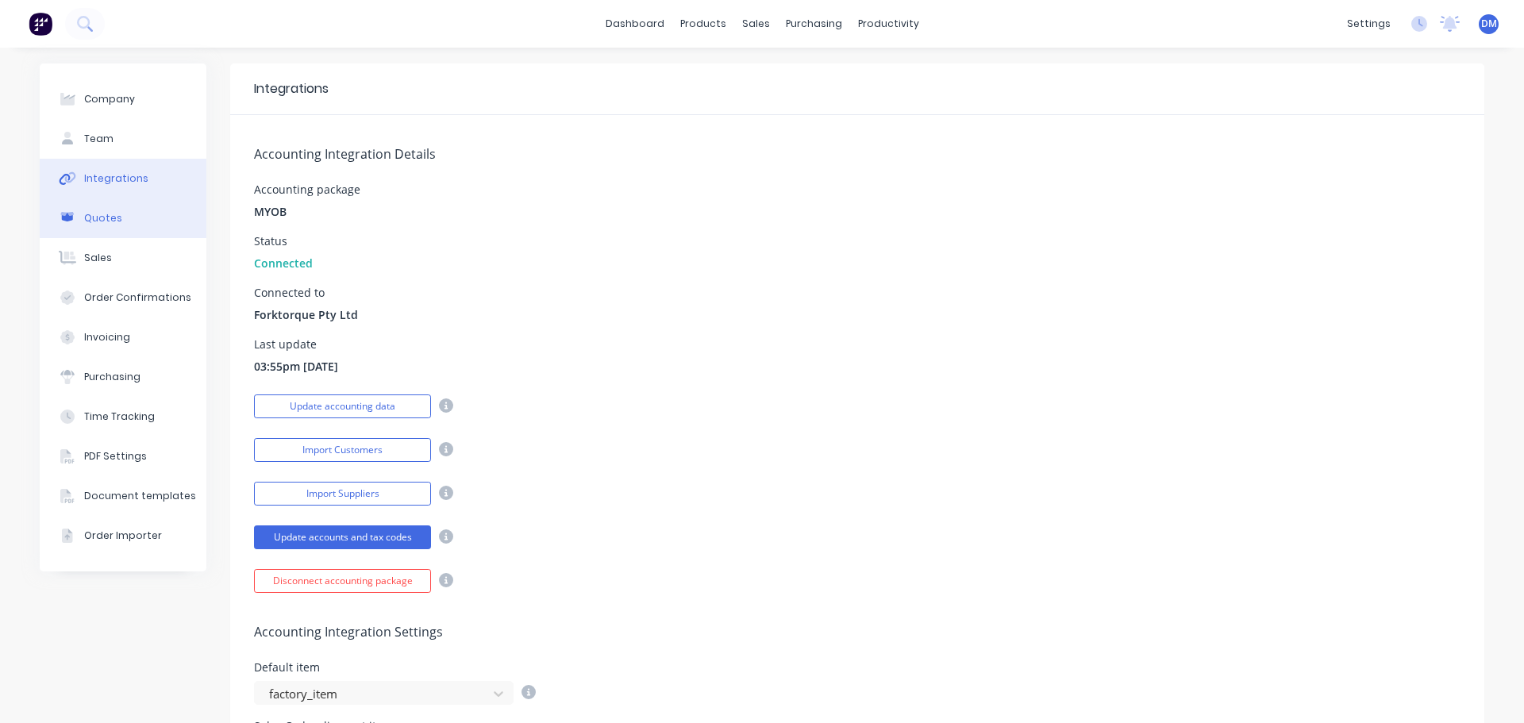
click at [92, 216] on div "Quotes" at bounding box center [103, 218] width 38 height 14
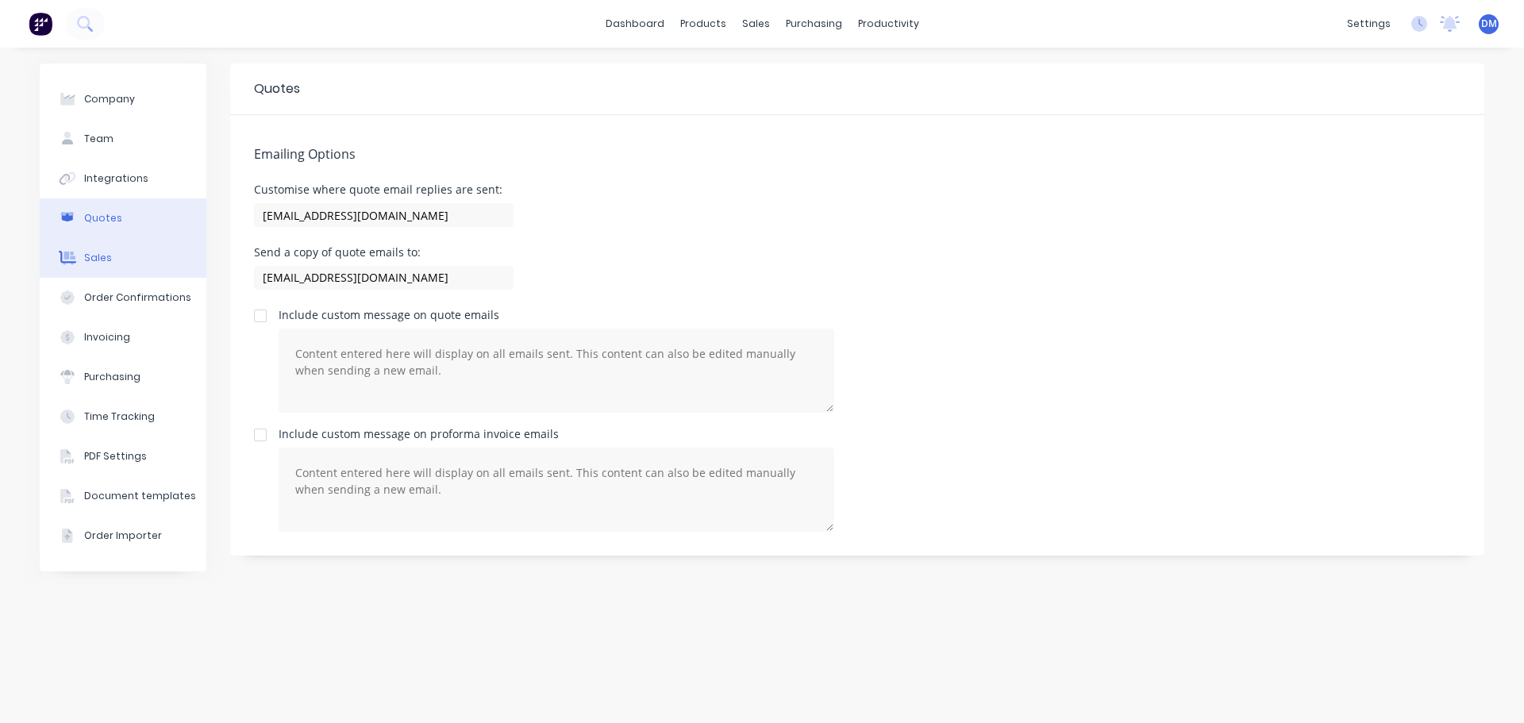
click at [91, 259] on div "Sales" at bounding box center [98, 258] width 28 height 14
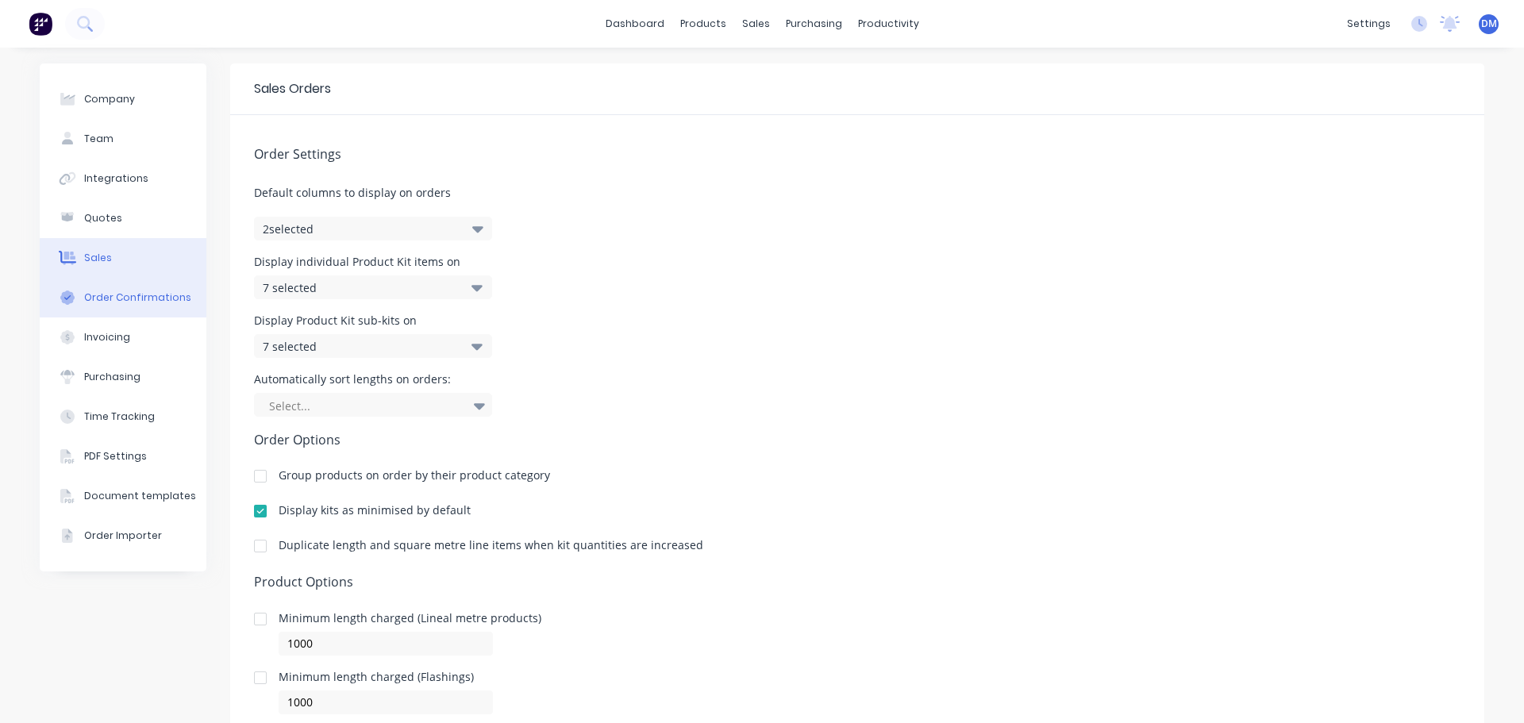
click at [119, 296] on div "Order Confirmations" at bounding box center [137, 298] width 107 height 14
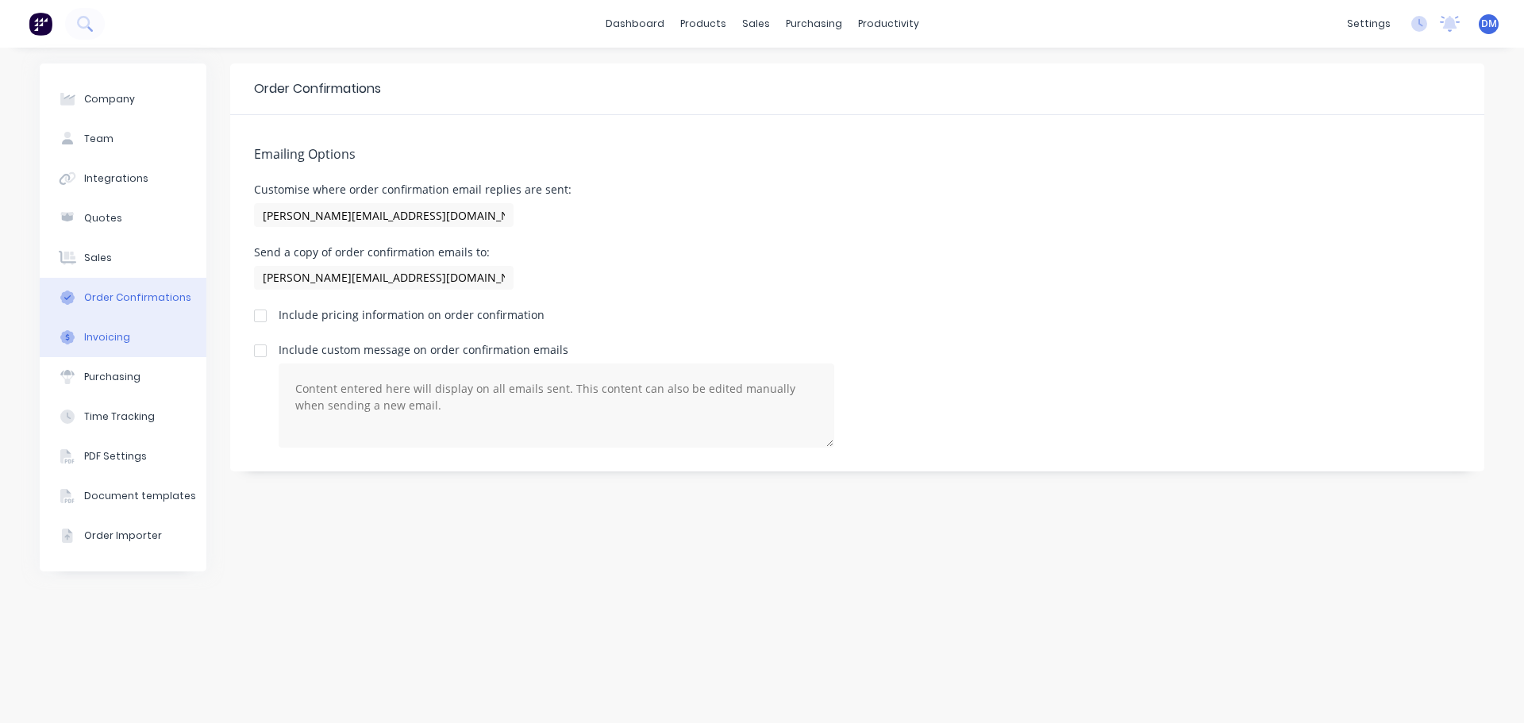
click at [103, 331] on div "Invoicing" at bounding box center [107, 337] width 46 height 14
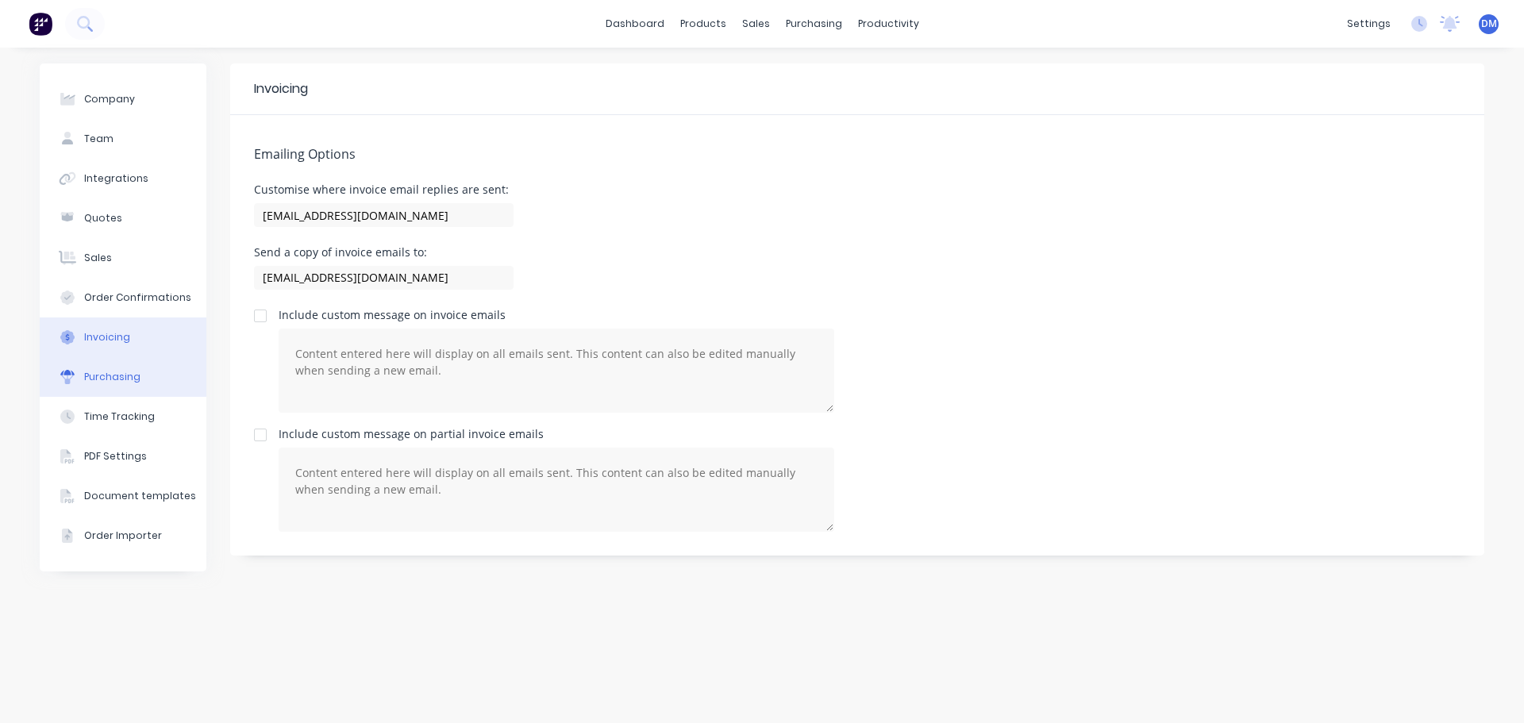
click at [105, 377] on div "Purchasing" at bounding box center [112, 377] width 56 height 14
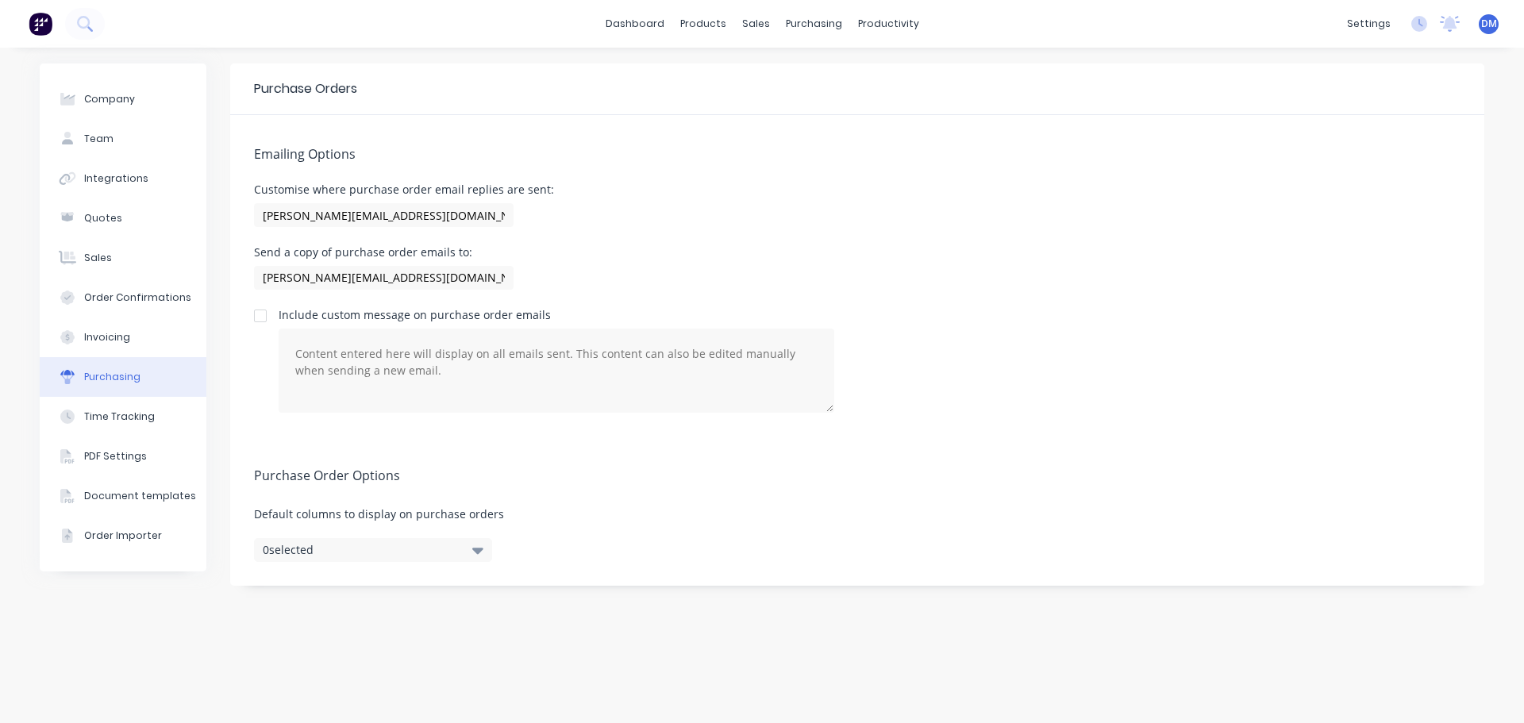
click at [1488, 23] on span "DM" at bounding box center [1489, 24] width 16 height 14
click at [42, 27] on img at bounding box center [41, 24] width 24 height 24
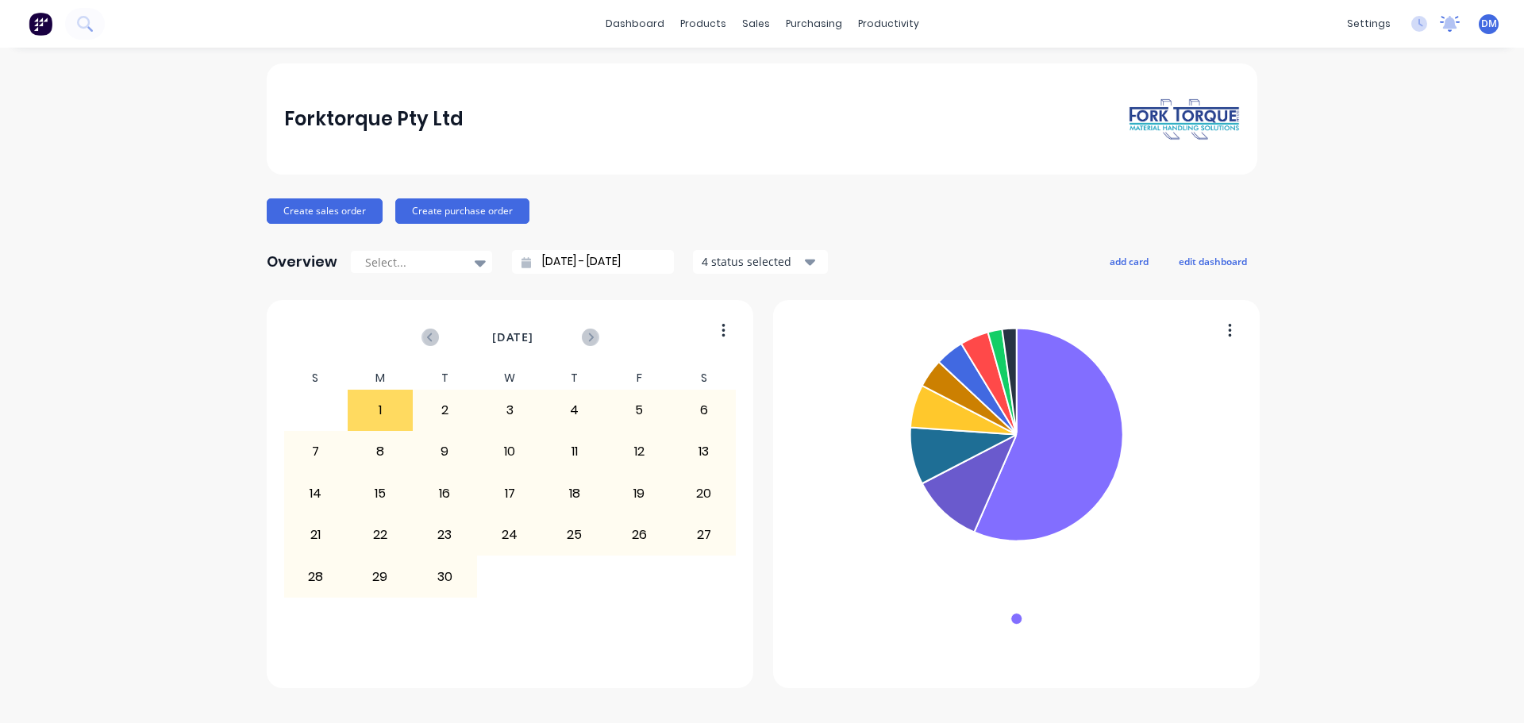
click at [1448, 29] on icon at bounding box center [1450, 24] width 20 height 16
click at [1419, 20] on icon at bounding box center [1421, 23] width 5 height 8
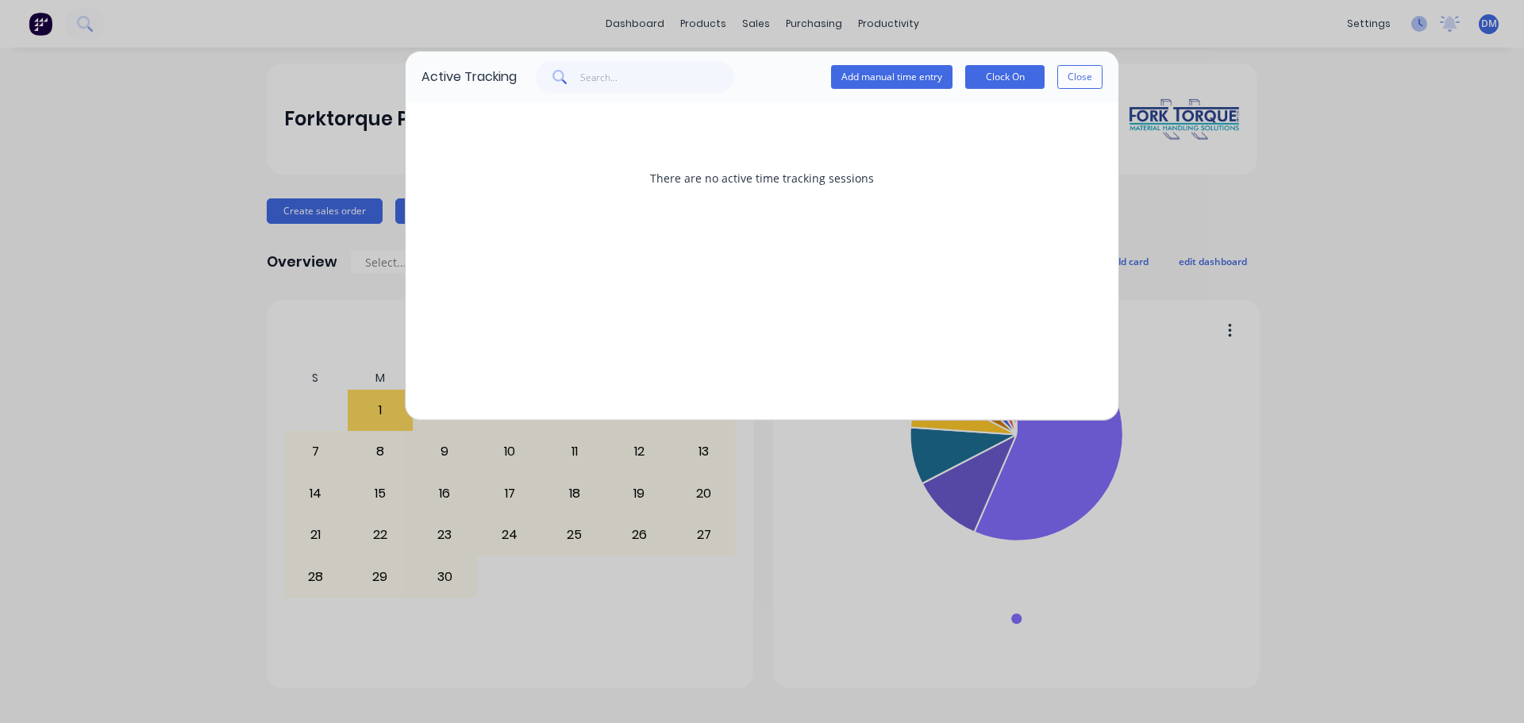
click at [1419, 20] on div "Active Tracking Add manual time entry Clock On Close There are no active time t…" at bounding box center [762, 361] width 1524 height 723
click at [1087, 77] on button "Close" at bounding box center [1079, 77] width 45 height 24
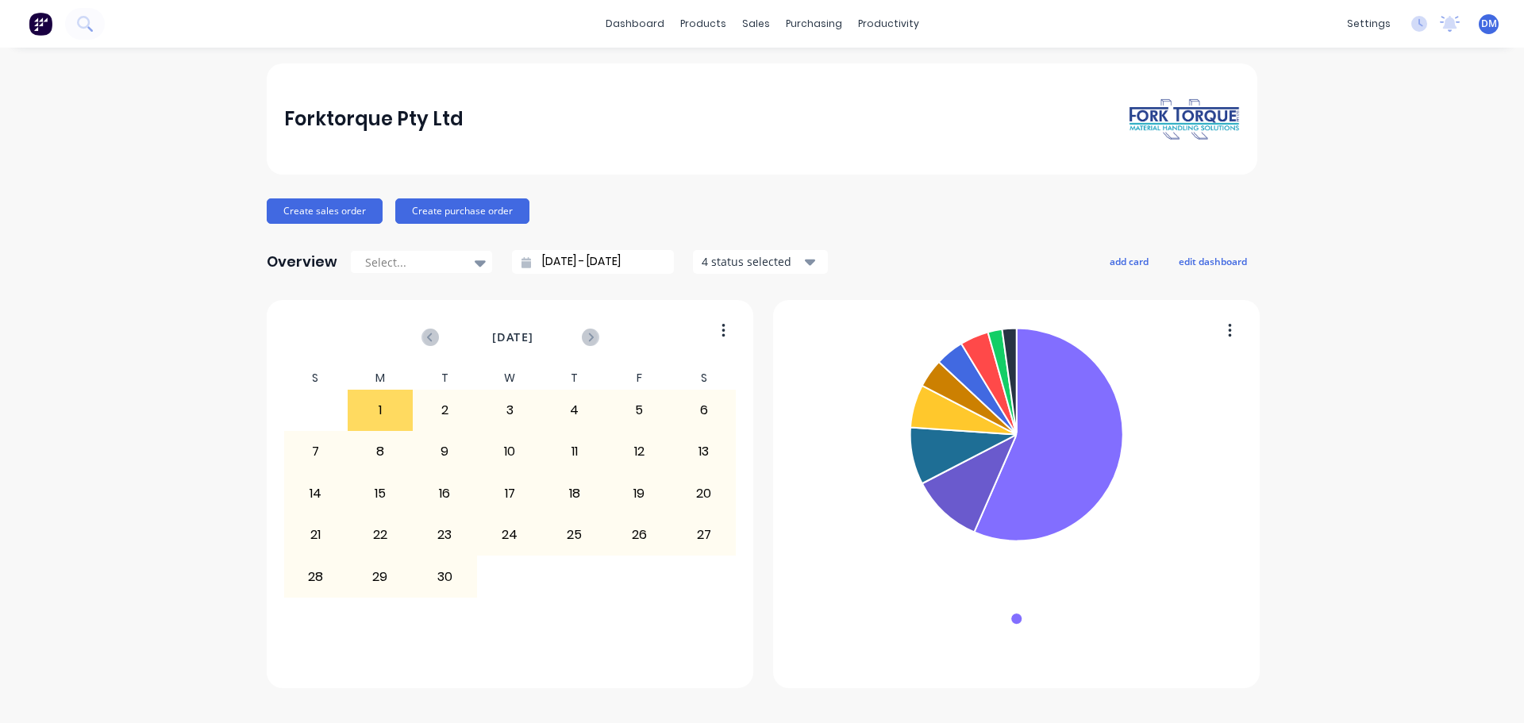
click at [757, 125] on div "Forktorque Pty Ltd" at bounding box center [762, 120] width 957 height 44
click at [1485, 676] on div "Open Intercom Messenger" at bounding box center [1490, 689] width 42 height 42
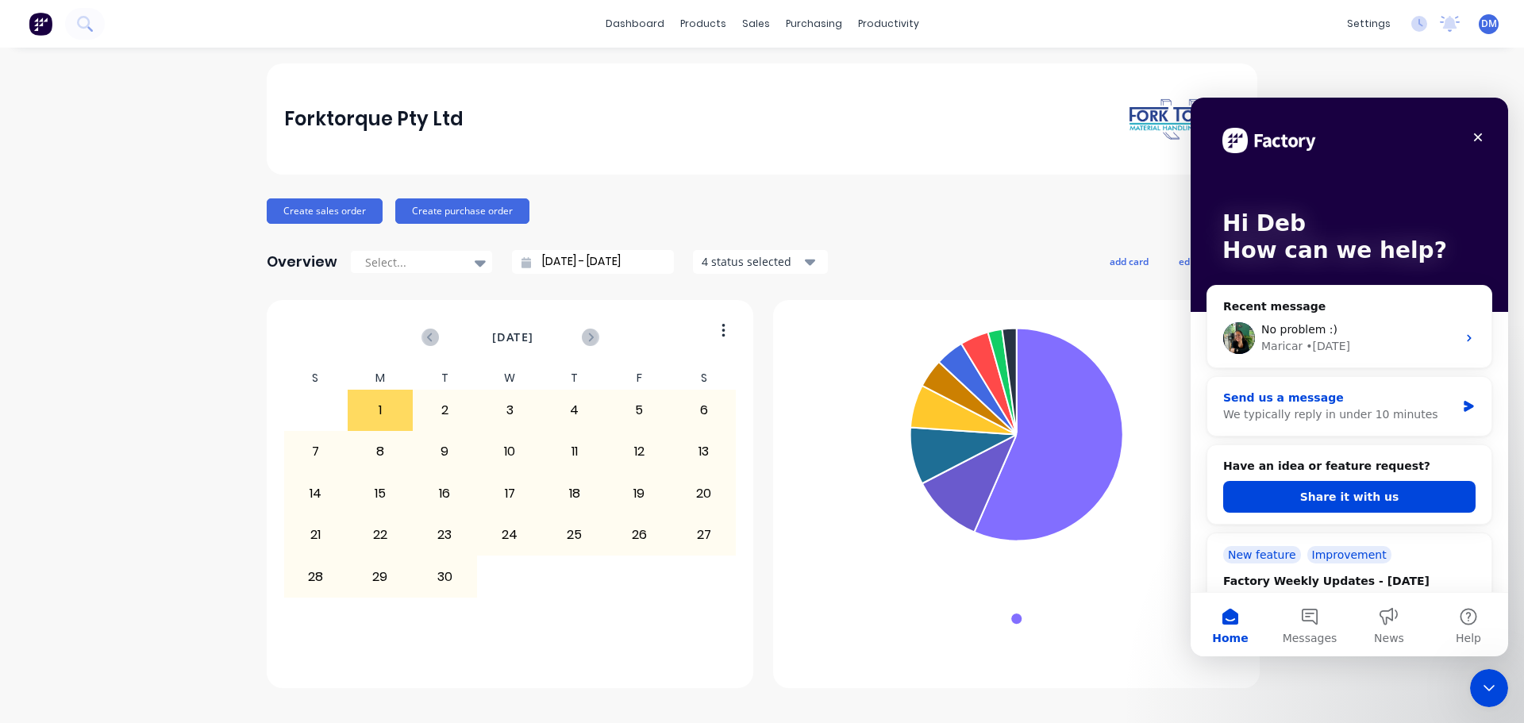
click at [1421, 390] on div "Send us a message We typically reply in under 10 minutes" at bounding box center [1349, 406] width 284 height 59
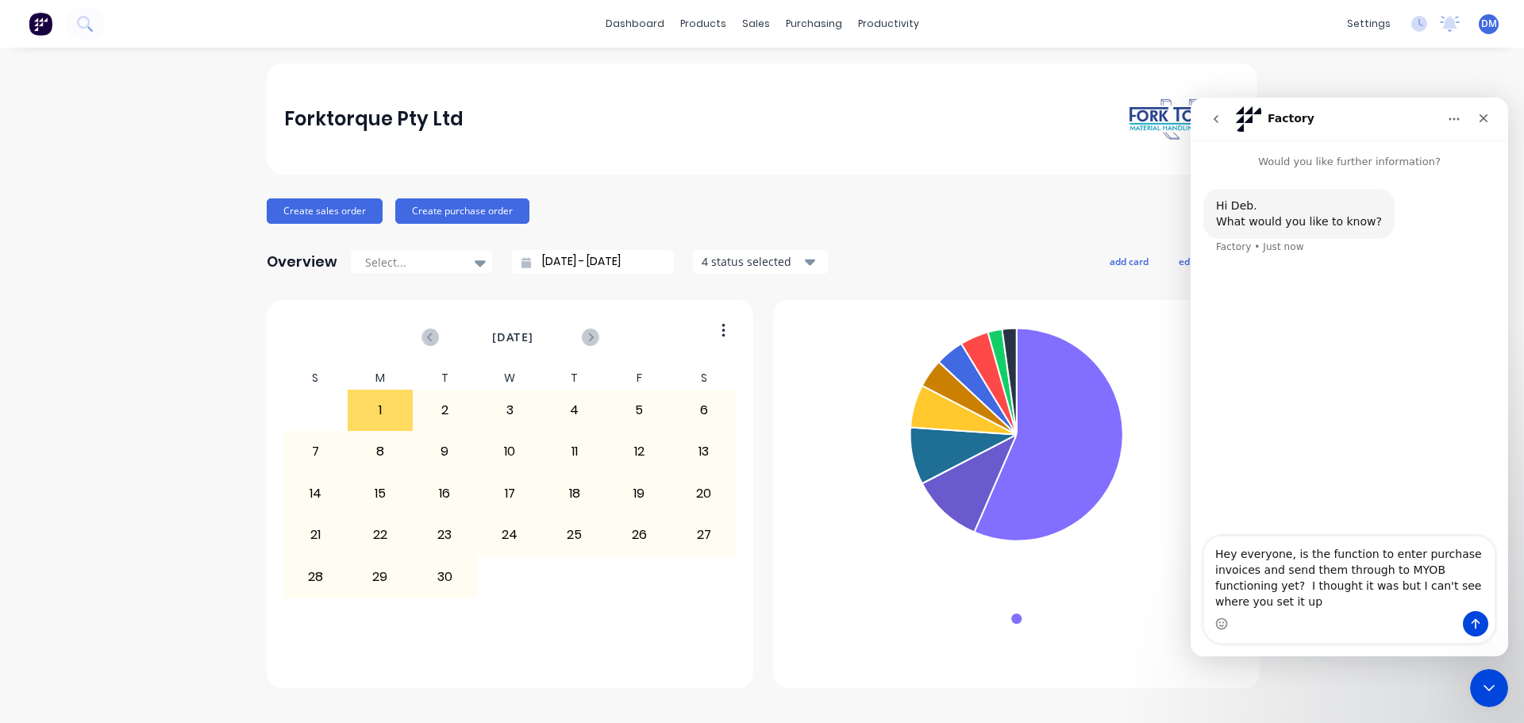
type textarea "Hey everyone, is the function to enter purchase invoices and send them through …"
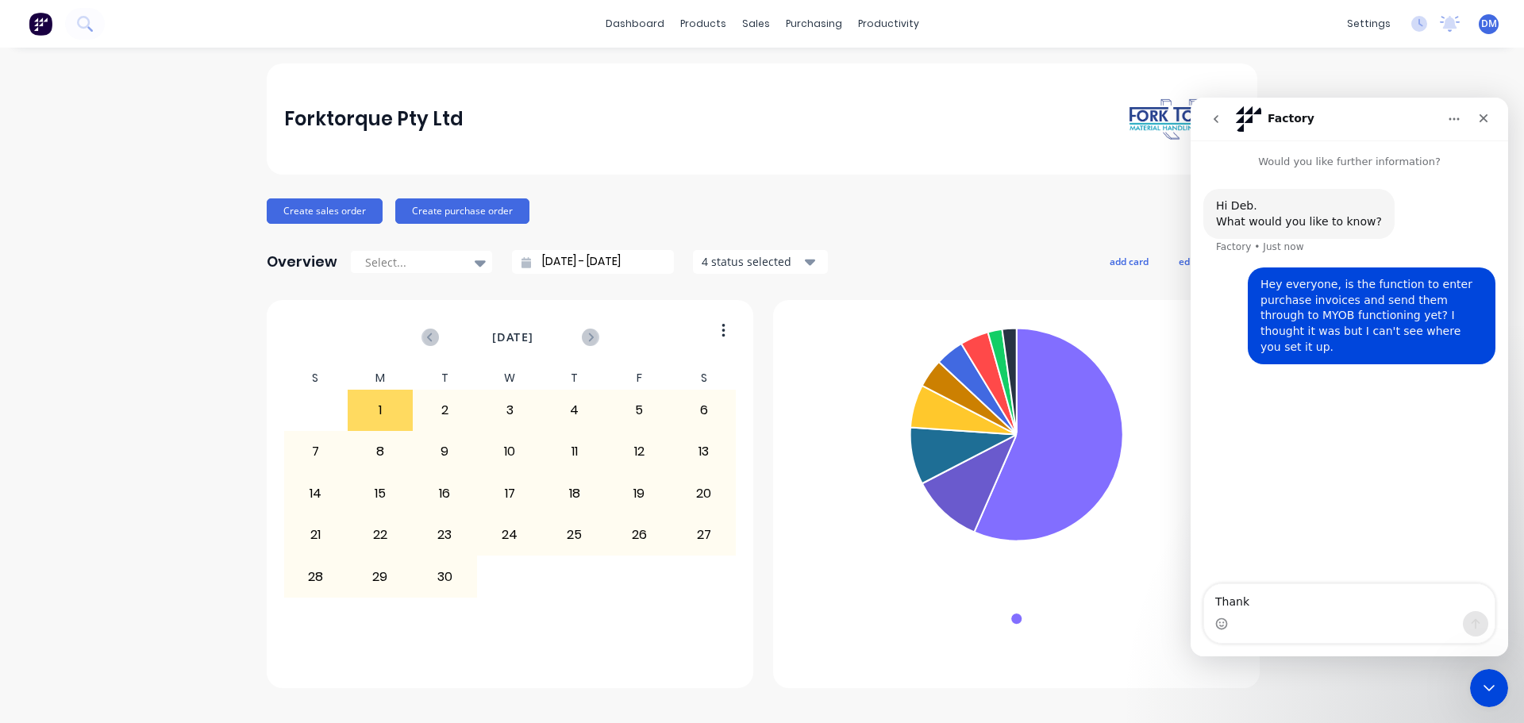
type textarea "Thanks"
click at [1370, 461] on div "Hi Deb. What would you like to know? Factory • Just now Hey everyone, is the fu…" at bounding box center [1350, 378] width 318 height 416
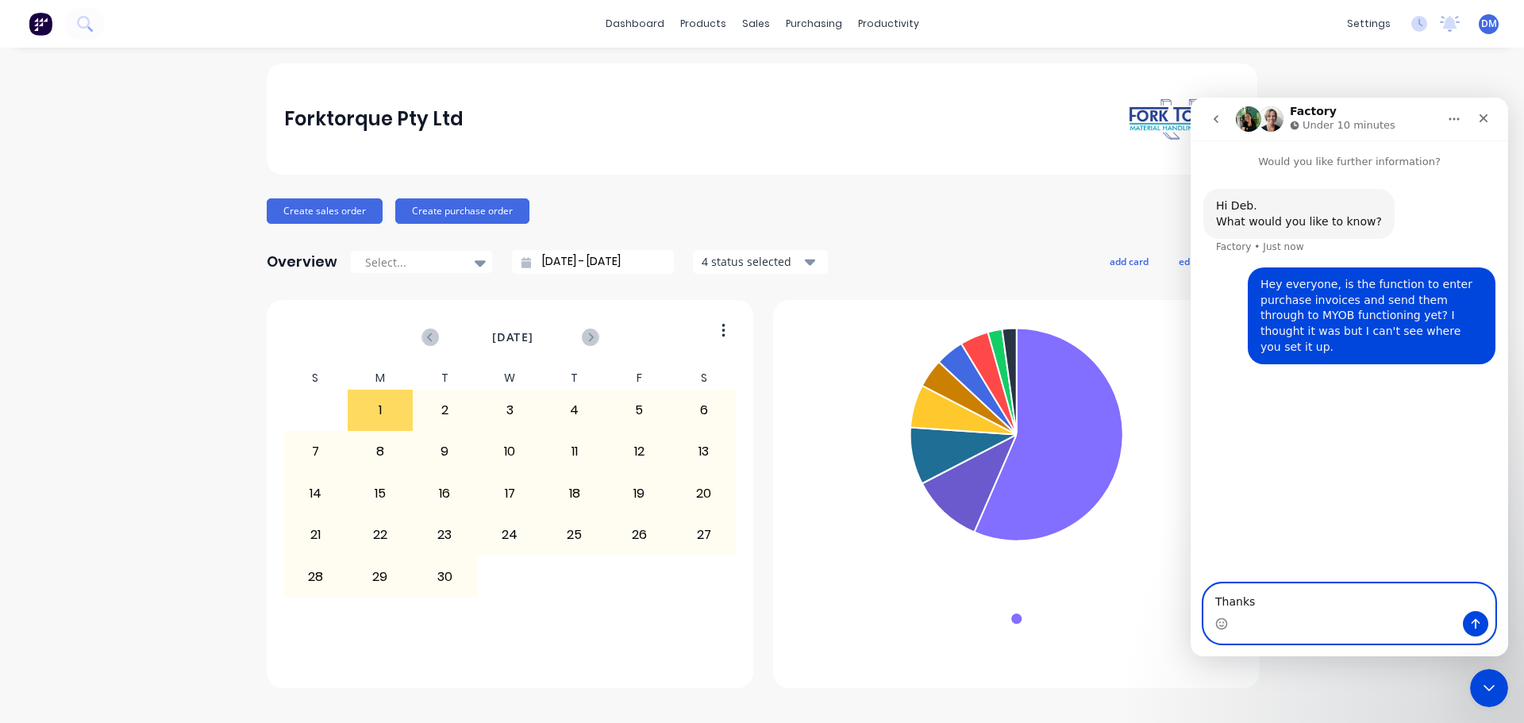
click at [1306, 598] on textarea "Thanks" at bounding box center [1349, 597] width 291 height 27
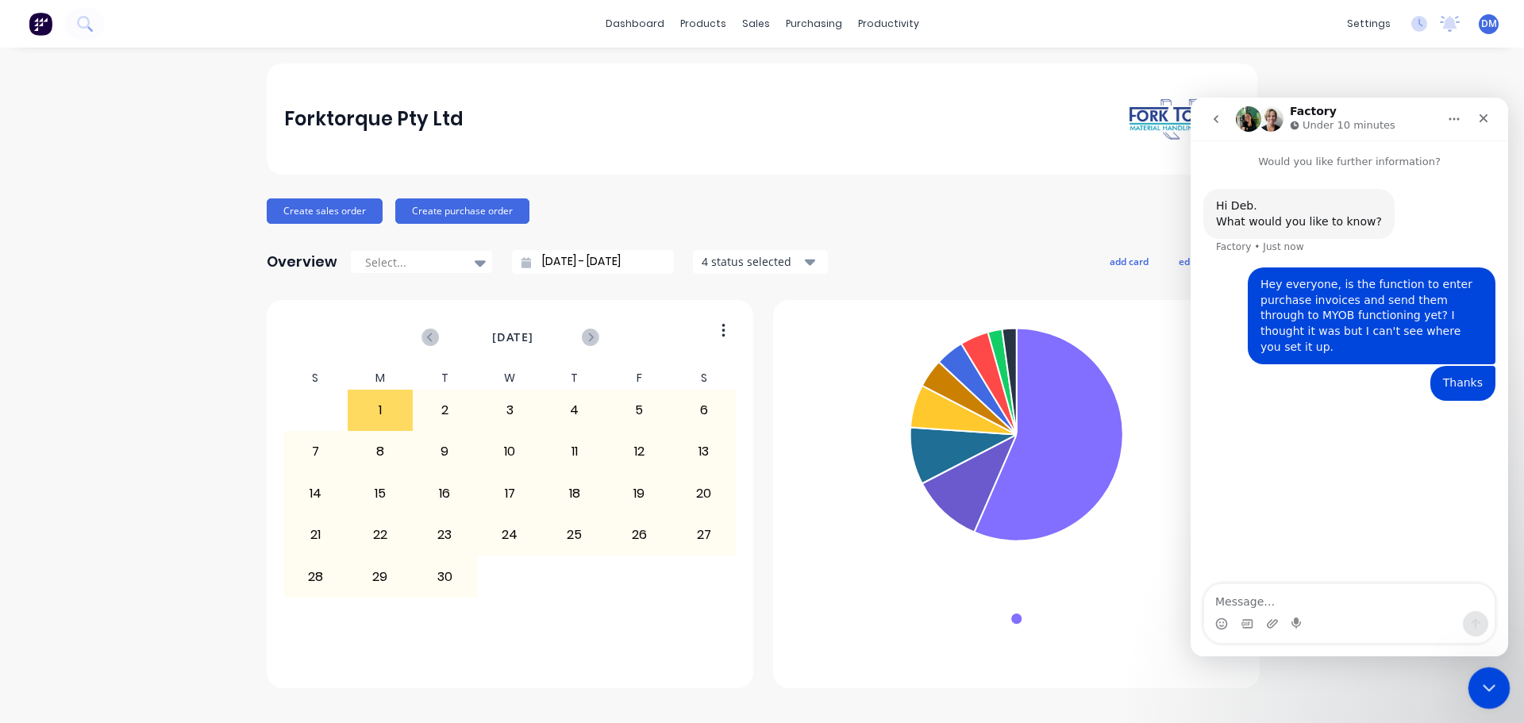
click at [1479, 683] on icon "Close Intercom Messenger" at bounding box center [1486, 685] width 19 height 19
